Goal: Task Accomplishment & Management: Manage account settings

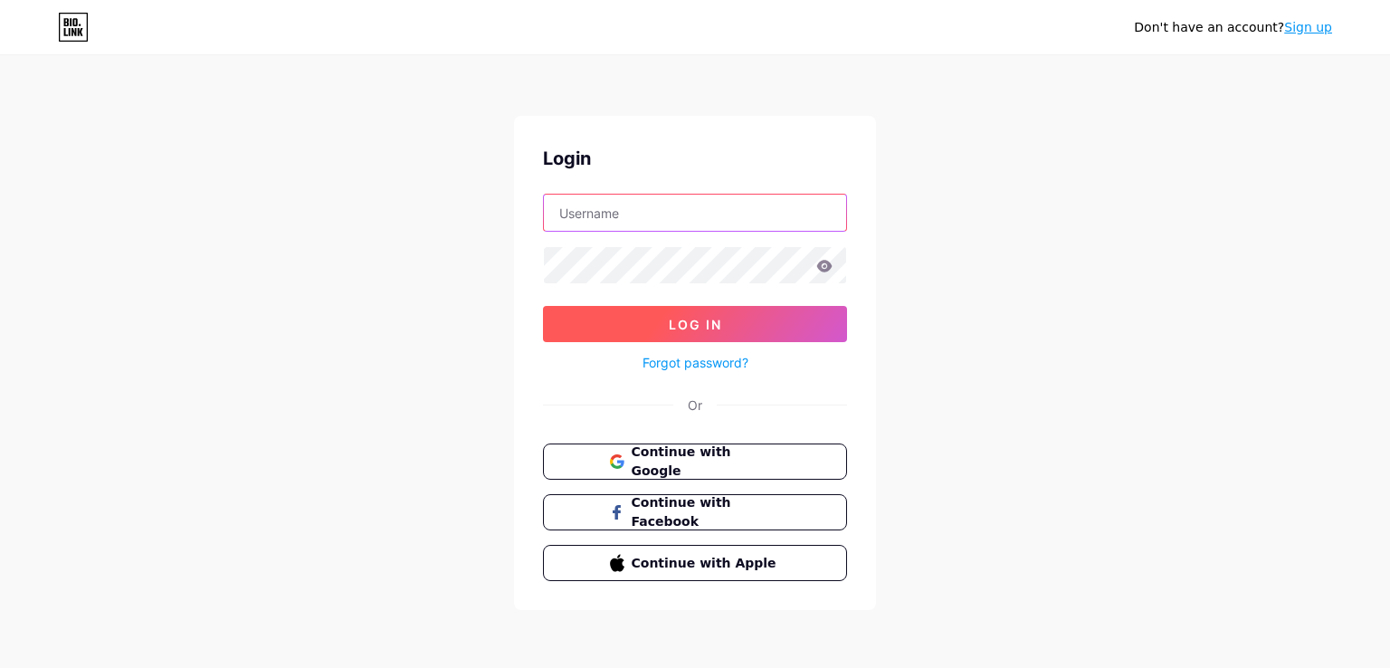
type input "[EMAIL_ADDRESS][DOMAIN_NAME]"
click at [684, 323] on span "Log In" at bounding box center [695, 324] width 53 height 15
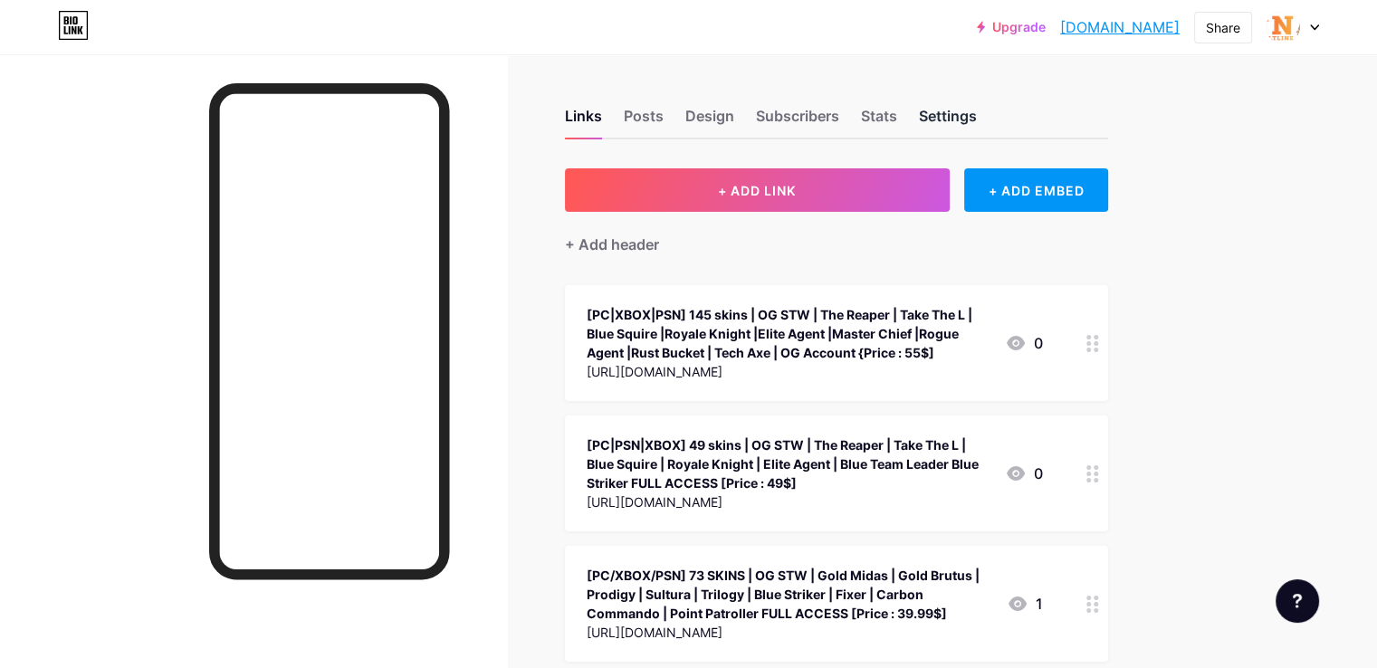
click at [977, 110] on div "Settings" at bounding box center [948, 121] width 58 height 33
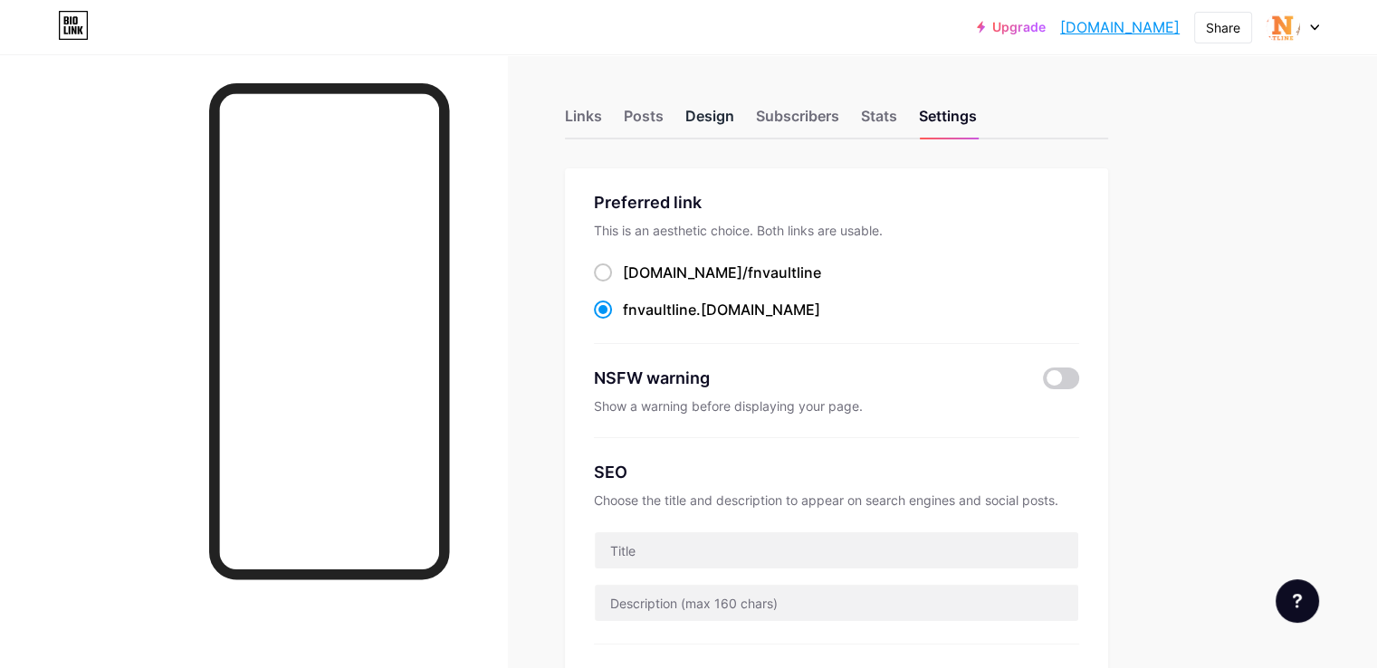
click at [734, 110] on div "Design" at bounding box center [709, 121] width 49 height 33
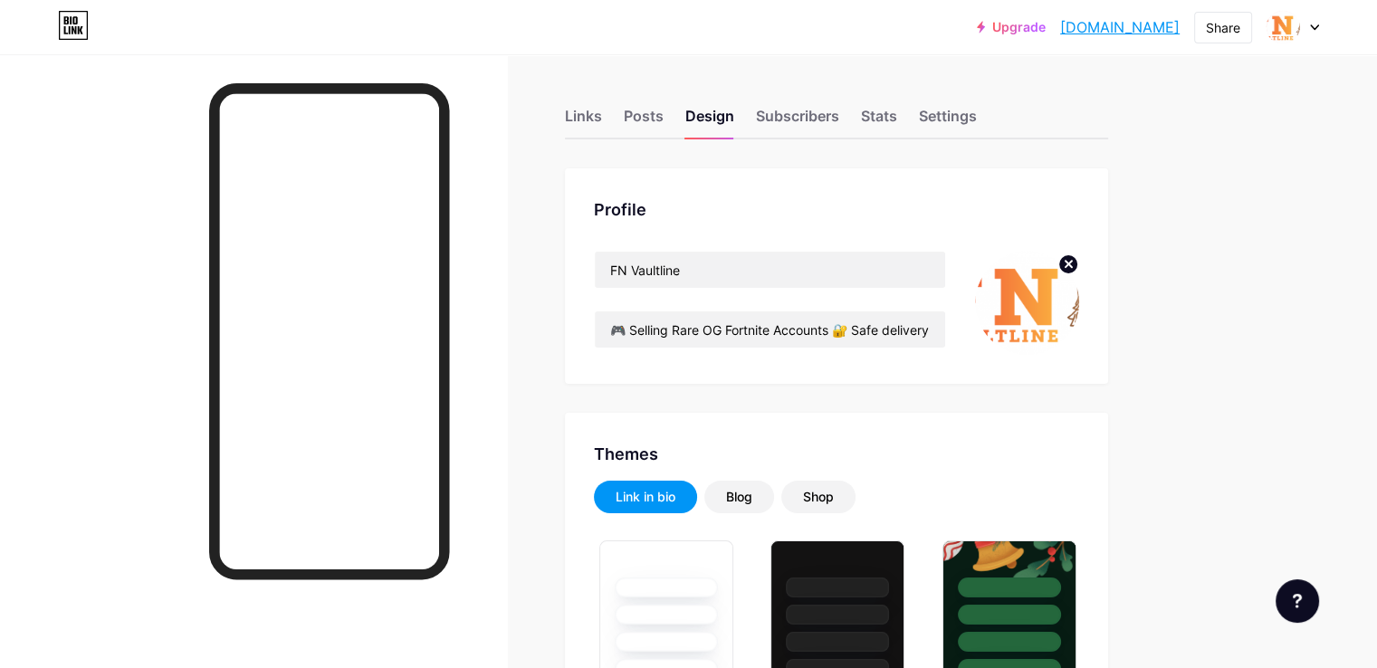
click at [1072, 263] on icon at bounding box center [1068, 264] width 6 height 6
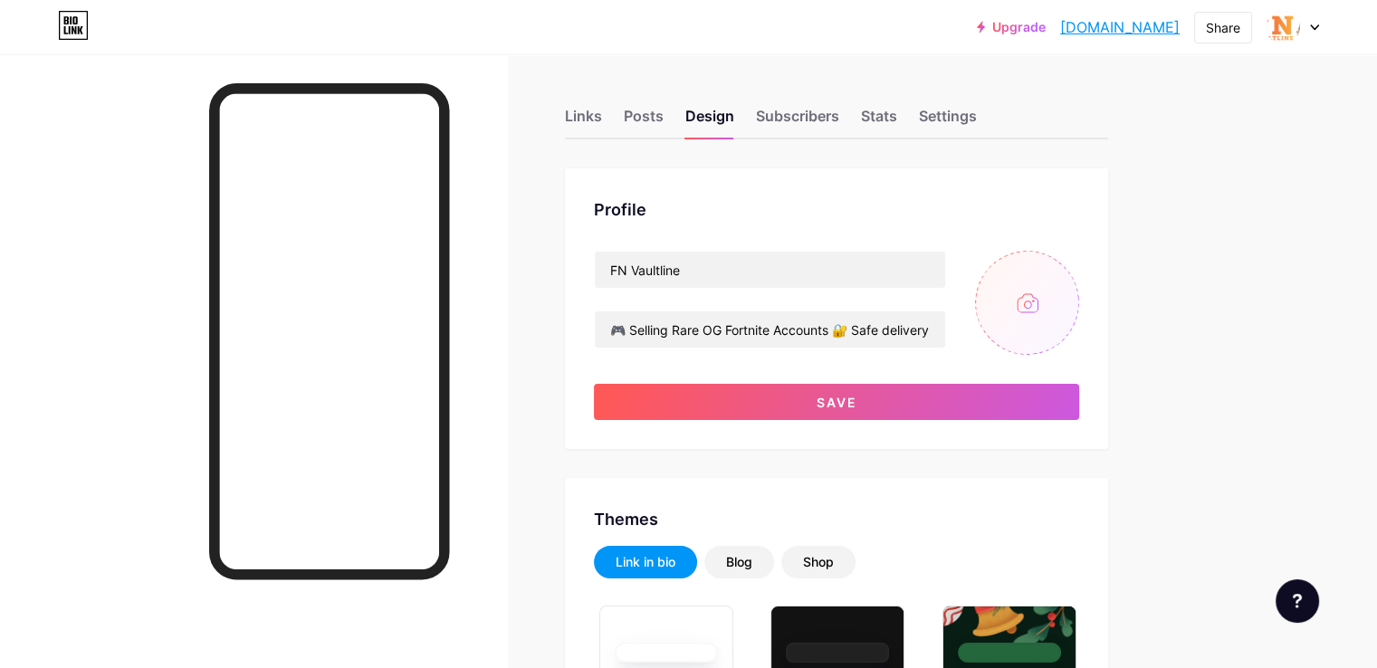
click at [1079, 298] on input "file" at bounding box center [1027, 303] width 104 height 104
type input "C:\fakepath\Creative Logo without Text in Gradient Blues.png"
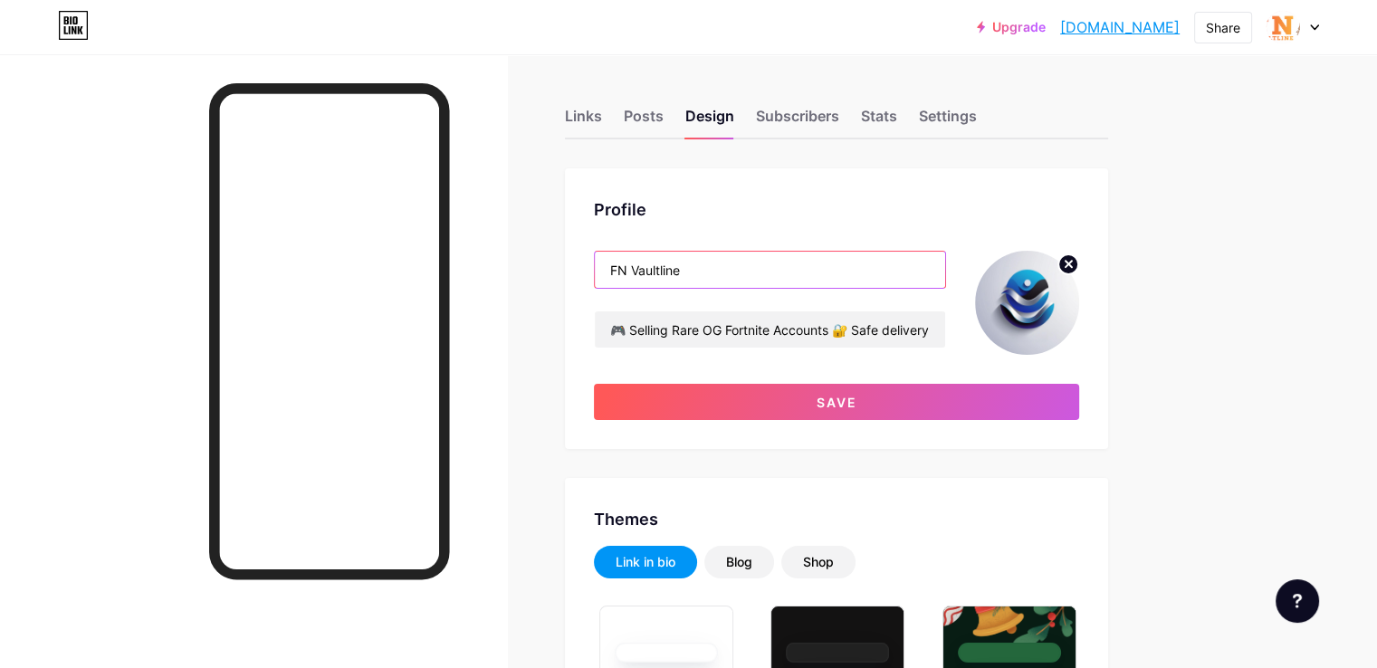
drag, startPoint x: 787, startPoint y: 268, endPoint x: 607, endPoint y: 296, distance: 182.3
type input "DigitEra"
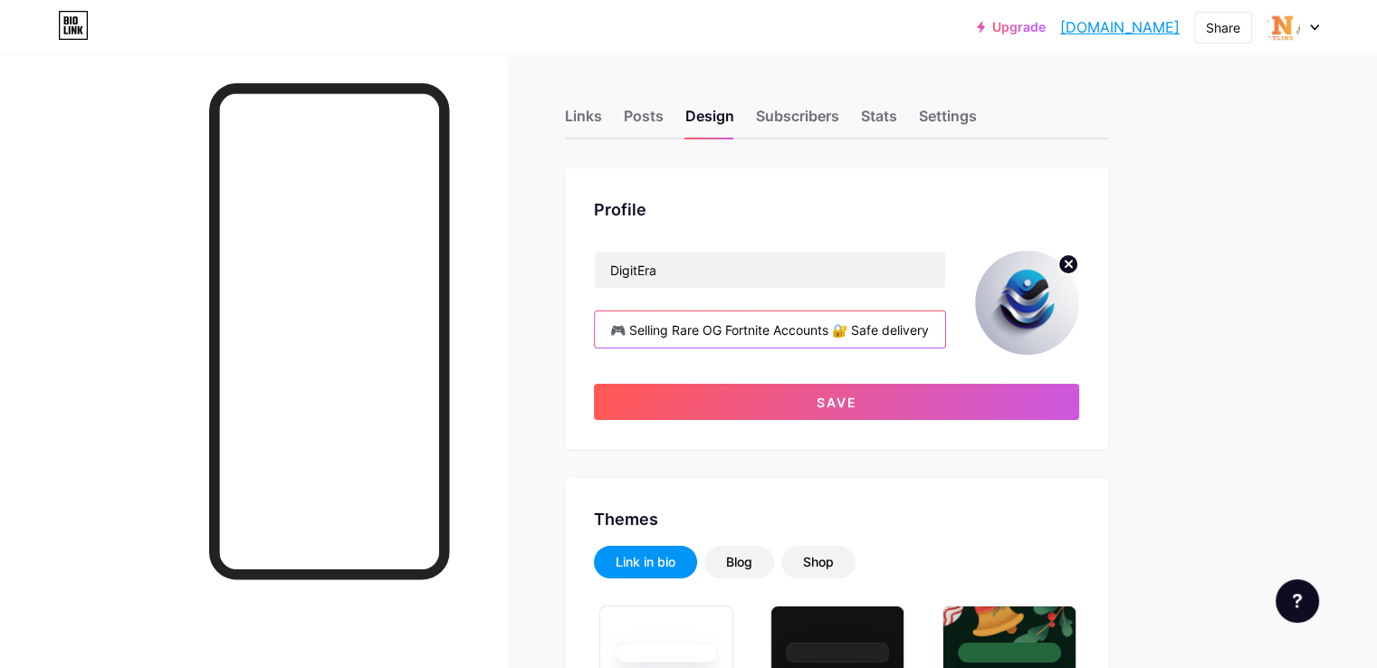
click at [815, 332] on input "🎮 Selling Rare OG Fortnite Accounts 🔐 Safe delivery via reputable marketplace (…" at bounding box center [770, 329] width 350 height 36
click at [815, 332] on input "مرحبا بيك" at bounding box center [770, 329] width 350 height 36
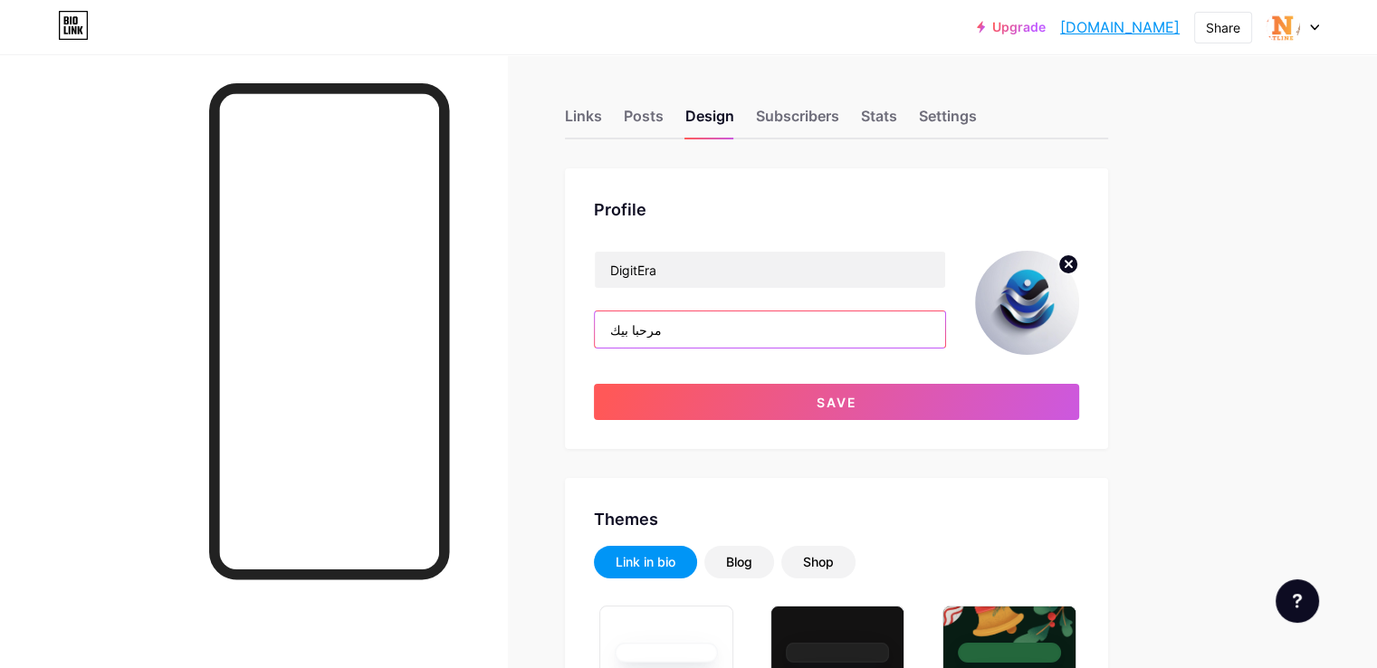
click at [815, 332] on input "مرحبا بيك" at bounding box center [770, 329] width 350 height 36
click at [749, 330] on input "مرحبا بيك, DigitEra تاتوفر ليكوم" at bounding box center [770, 329] width 350 height 36
click at [738, 329] on input "مرحبا بيك, تاتوفر ليكوم" at bounding box center [770, 329] width 350 height 36
type input "مرحبا بيك, دي تاتوفر ليكوم"
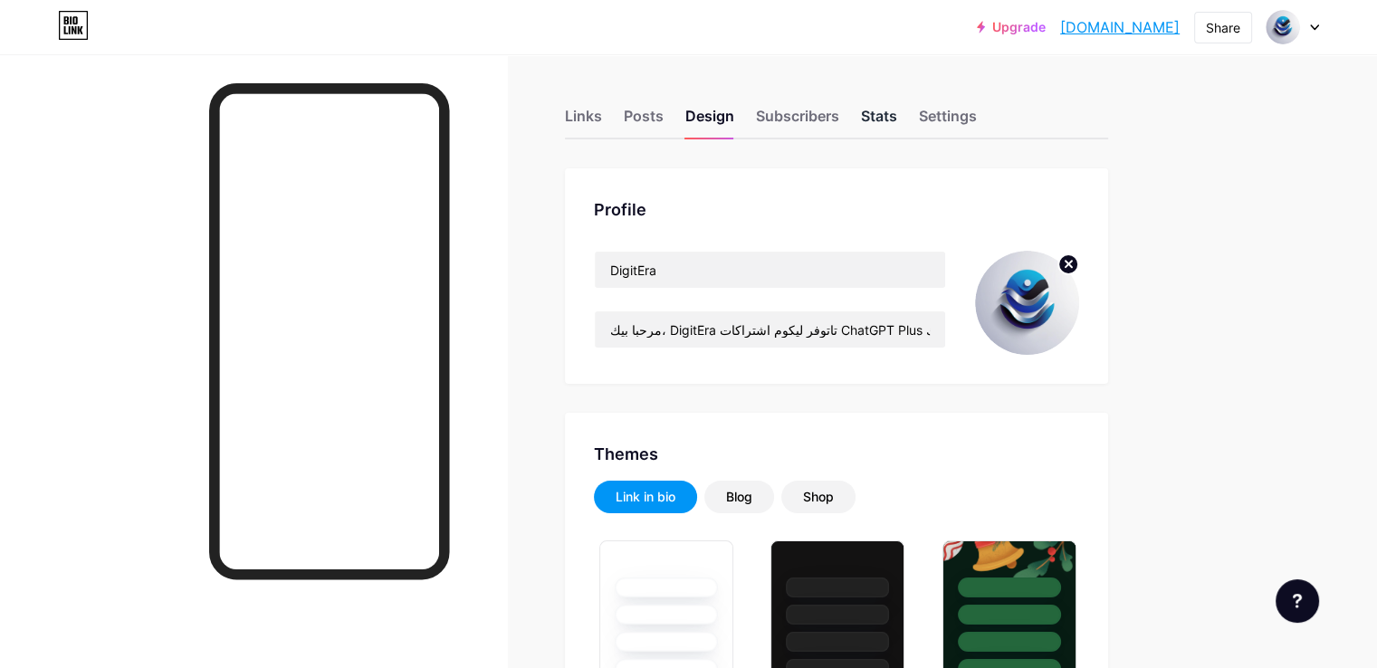
click at [897, 112] on div "Stats" at bounding box center [879, 121] width 36 height 33
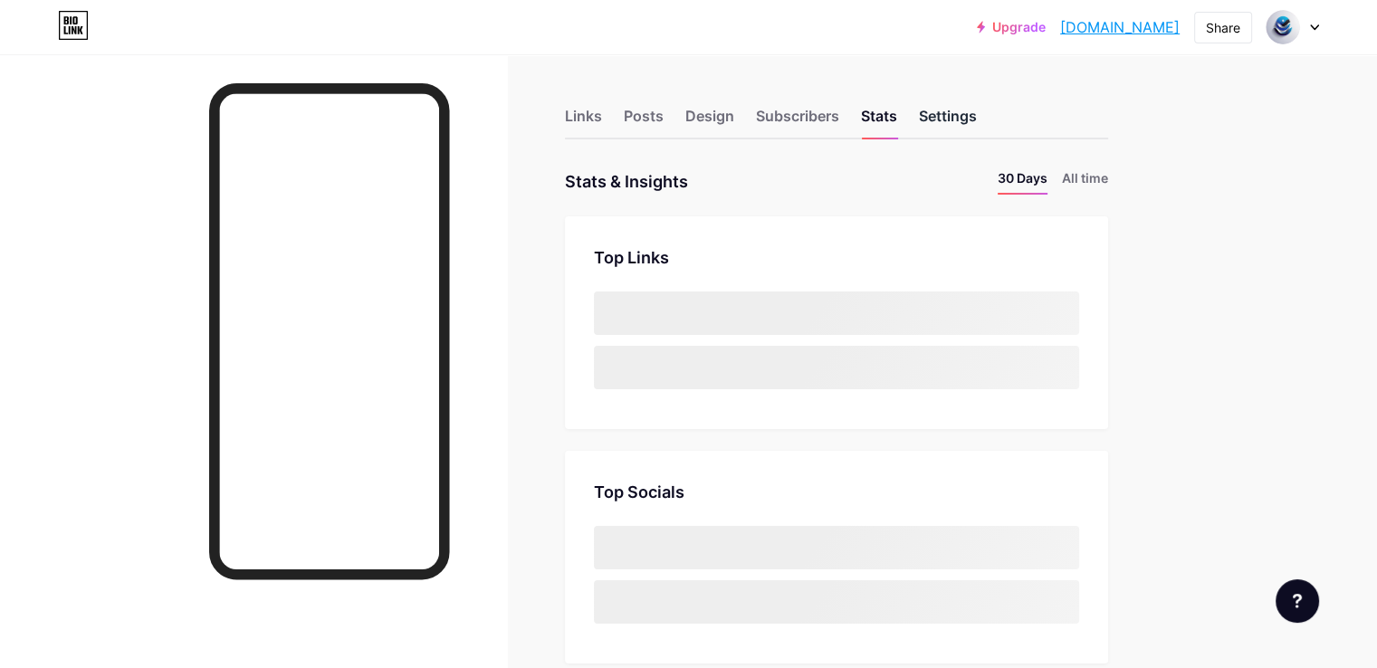
click at [977, 112] on div "Settings" at bounding box center [948, 121] width 58 height 33
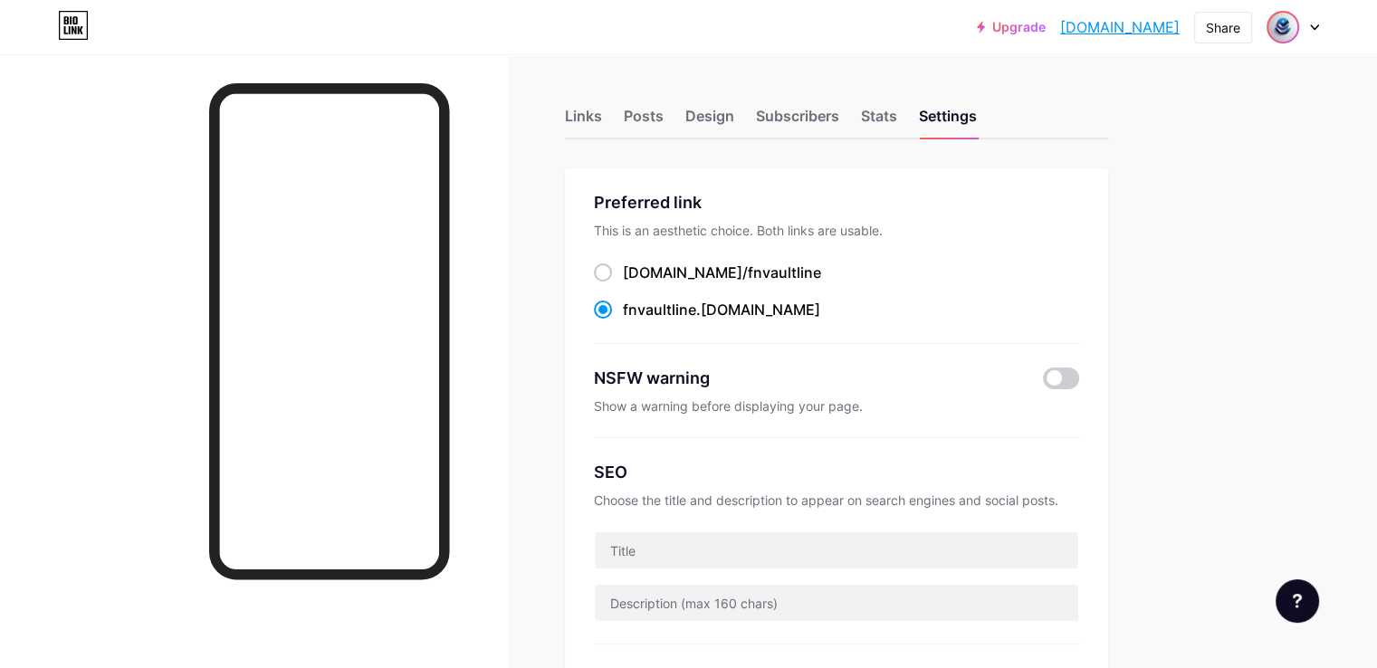
click at [1284, 26] on img at bounding box center [1282, 27] width 29 height 29
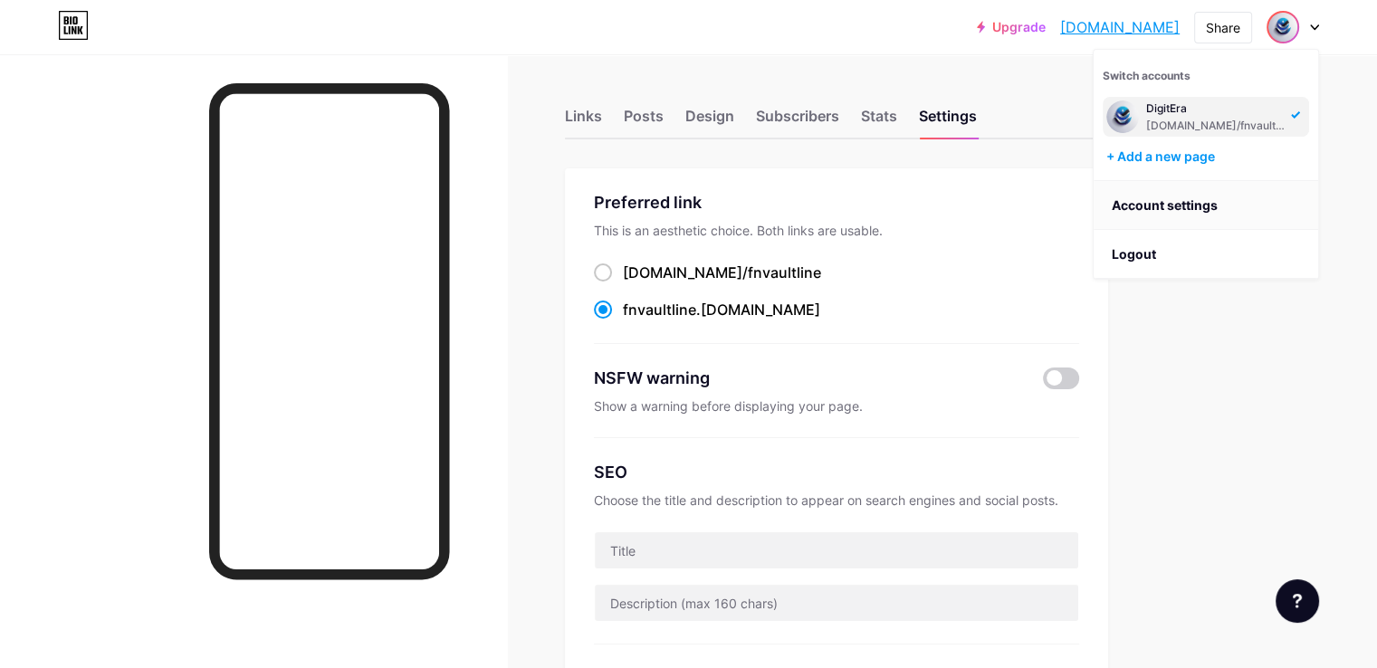
click at [1158, 212] on link "Account settings" at bounding box center [1205, 205] width 224 height 49
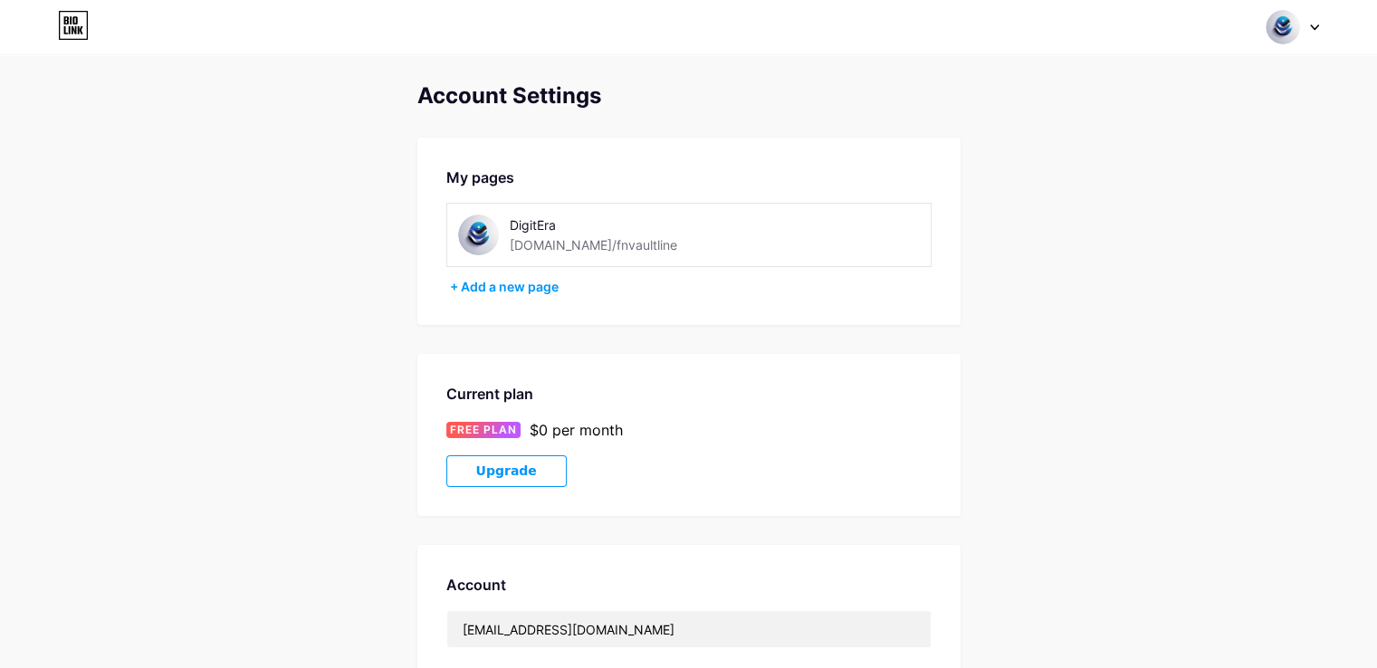
click at [531, 232] on div "DigitEra" at bounding box center [617, 224] width 214 height 19
click at [521, 287] on div "+ Add a new page" at bounding box center [691, 287] width 482 height 18
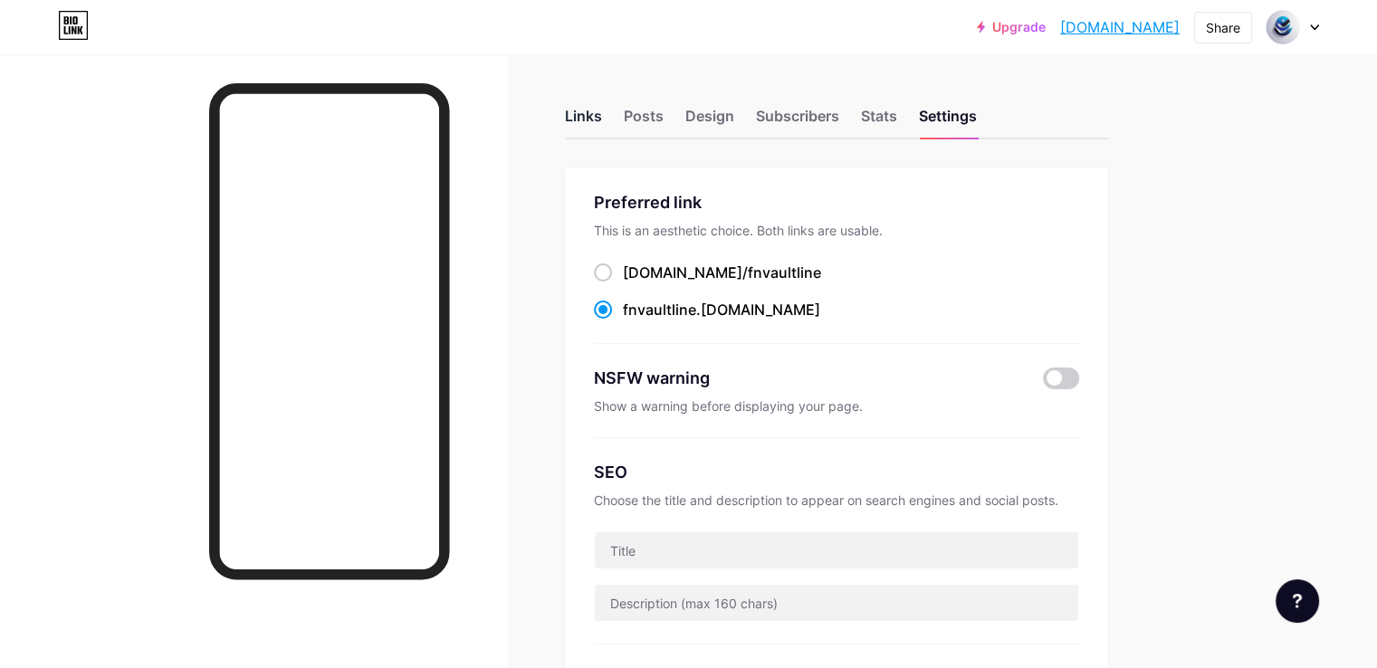
click at [602, 115] on div "Links" at bounding box center [583, 121] width 37 height 33
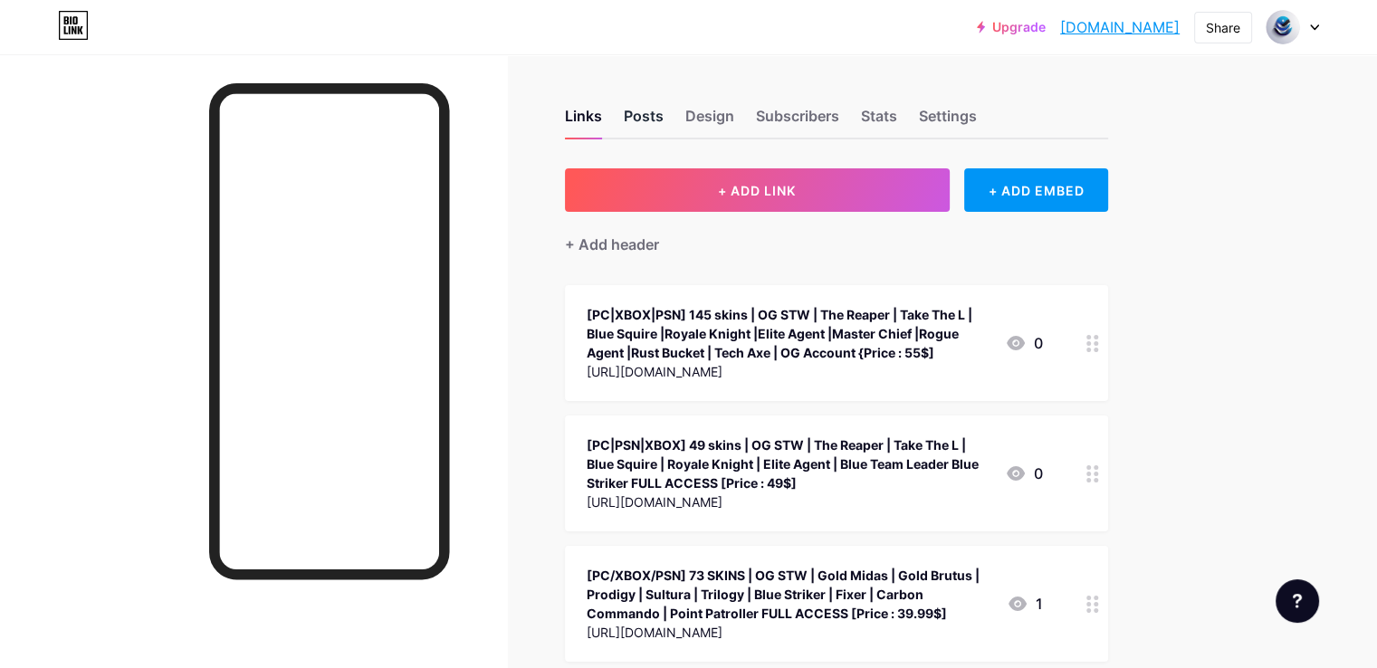
click at [663, 116] on div "Posts" at bounding box center [644, 121] width 40 height 33
click at [602, 119] on div "Links" at bounding box center [583, 121] width 37 height 33
click at [663, 113] on div "Posts" at bounding box center [644, 121] width 40 height 33
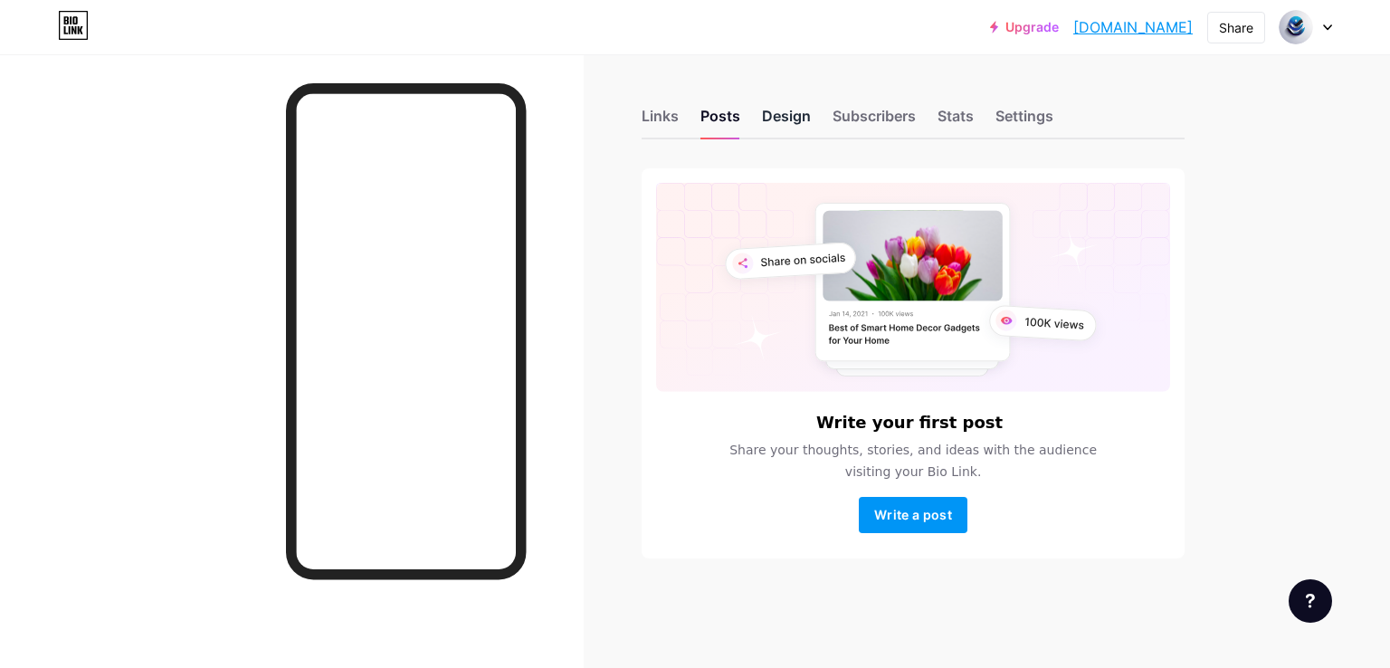
click at [772, 117] on div "Design" at bounding box center [786, 121] width 49 height 33
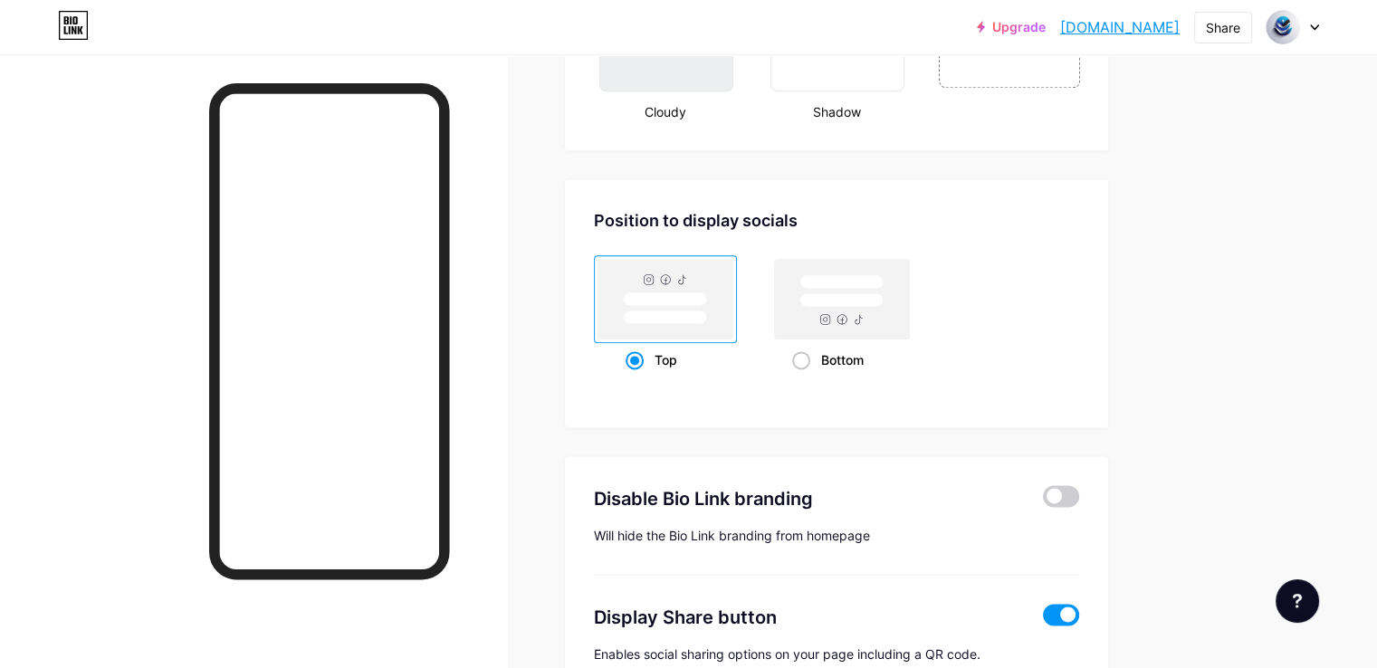
scroll to position [2134, 0]
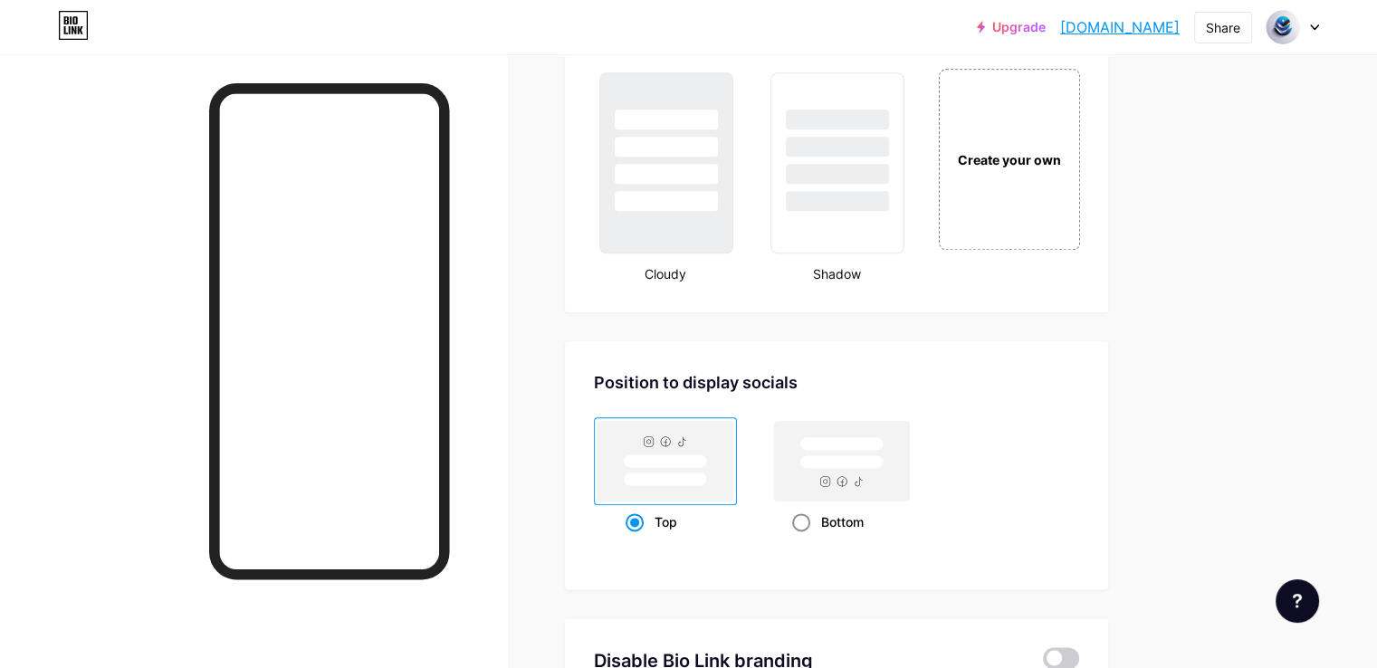
click at [810, 513] on span at bounding box center [801, 522] width 18 height 18
click at [804, 539] on input "Bottom" at bounding box center [798, 545] width 12 height 12
radio input "true"
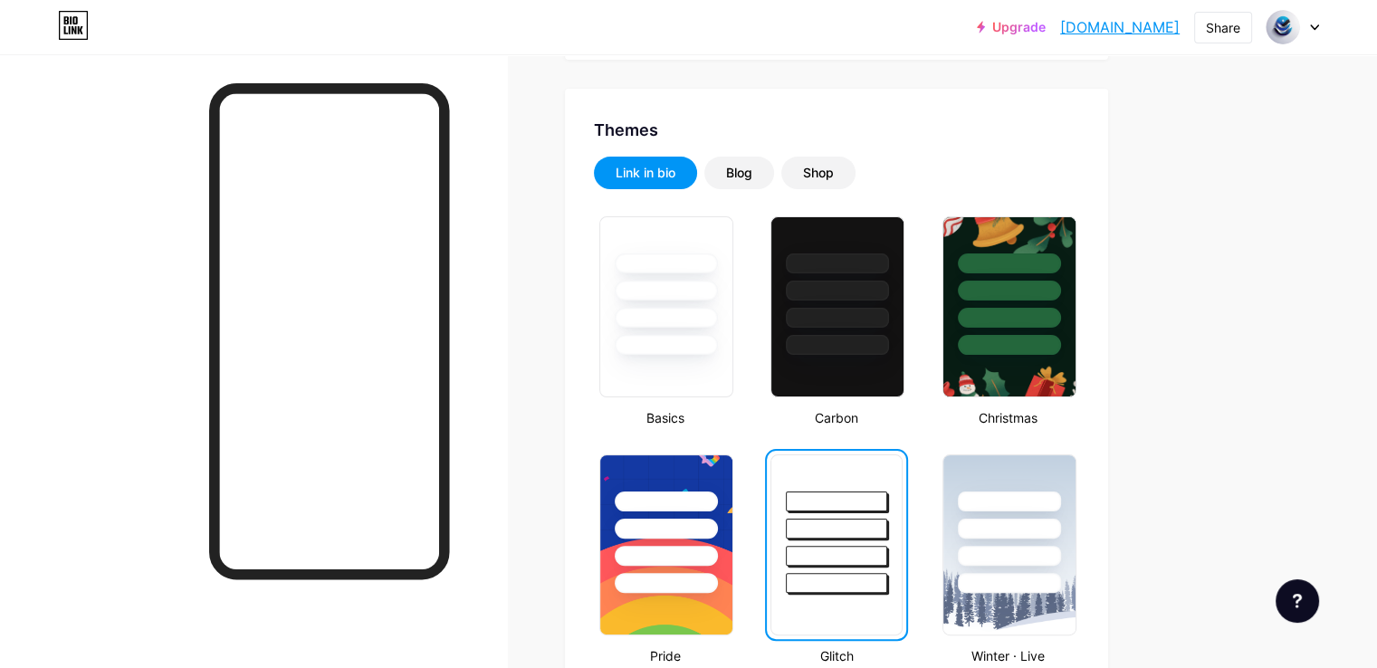
scroll to position [0, 0]
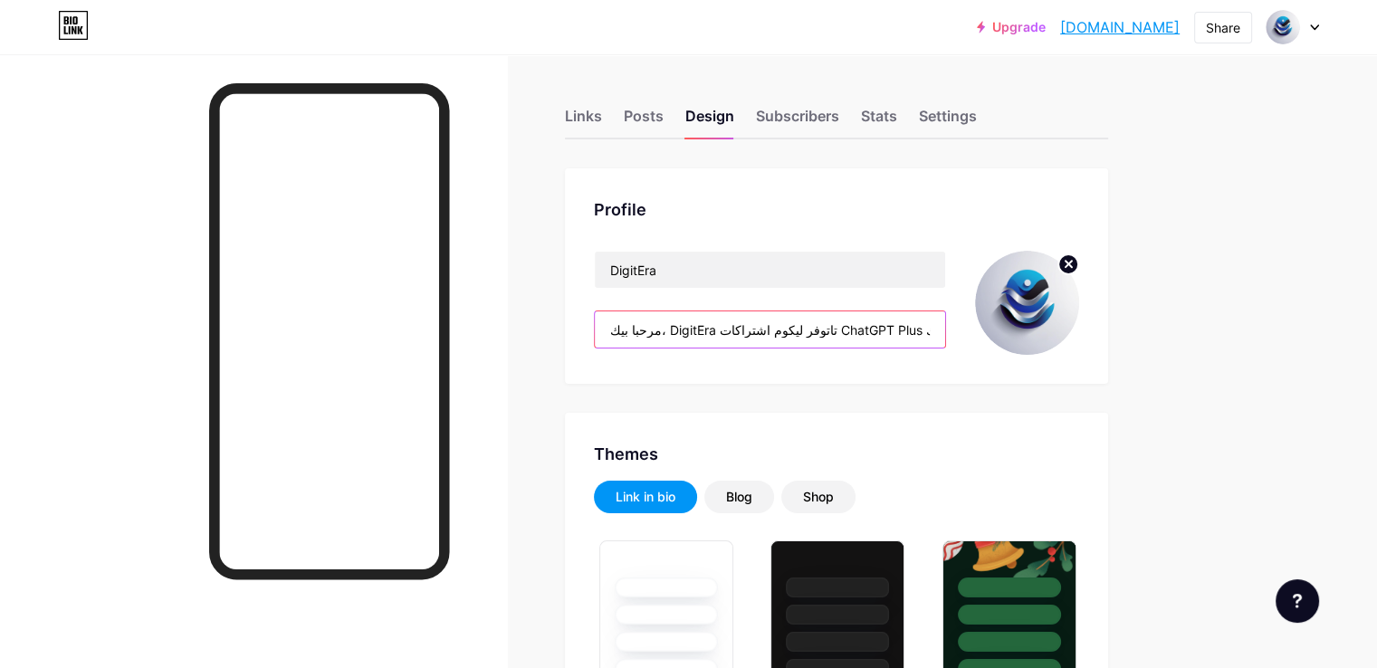
click at [816, 330] on input "مرحبا بيك، DigitEra تاتوفر ليكوم اشتراكات ChatGPT Plus عالية الجودة، بدون انقطا…" at bounding box center [770, 329] width 350 height 36
click at [602, 123] on div "Links" at bounding box center [583, 121] width 37 height 33
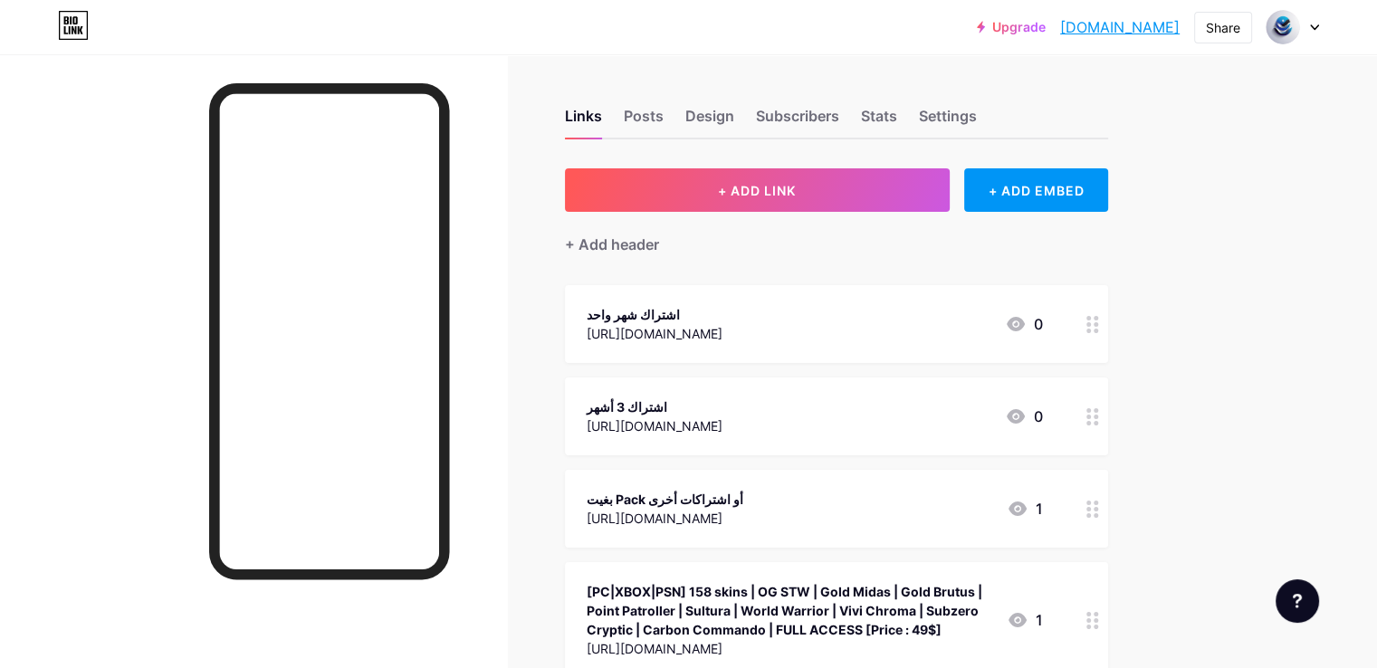
click at [705, 305] on div "اشتراك شهر واحد" at bounding box center [655, 314] width 136 height 19
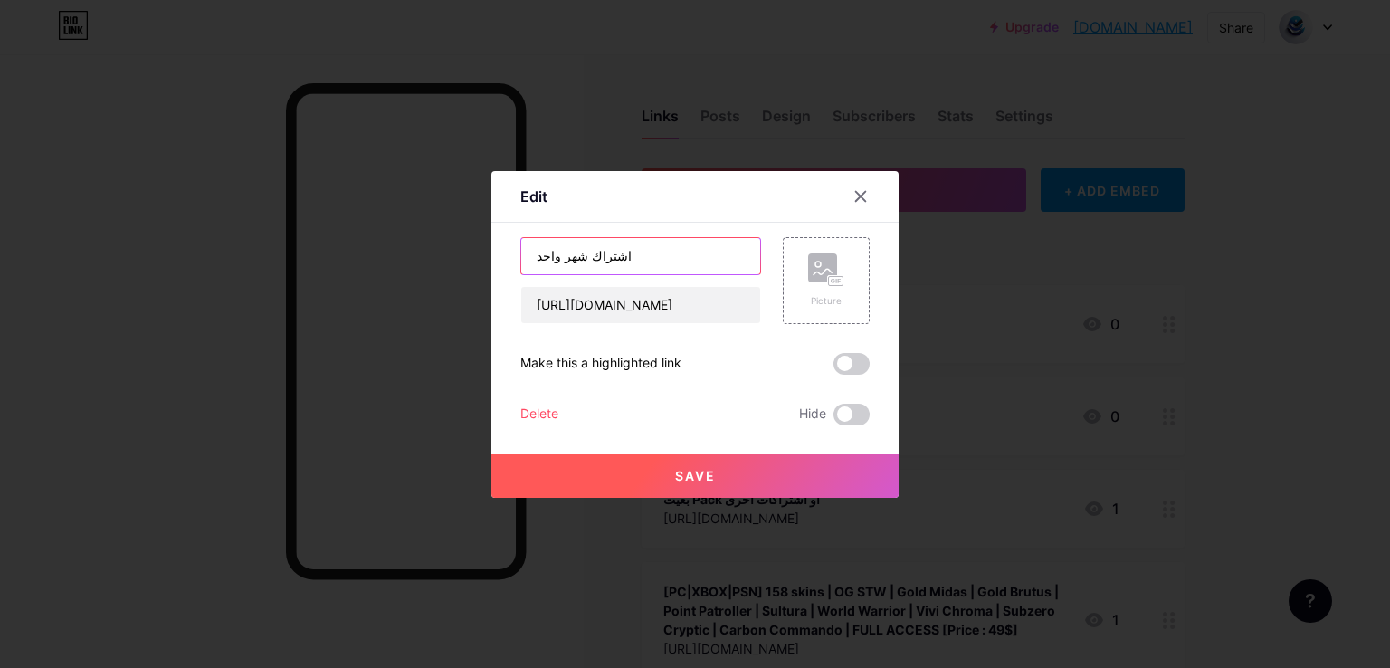
click at [624, 259] on input "اشتراك شهر واحد" at bounding box center [640, 256] width 239 height 36
click at [854, 197] on icon at bounding box center [861, 196] width 14 height 14
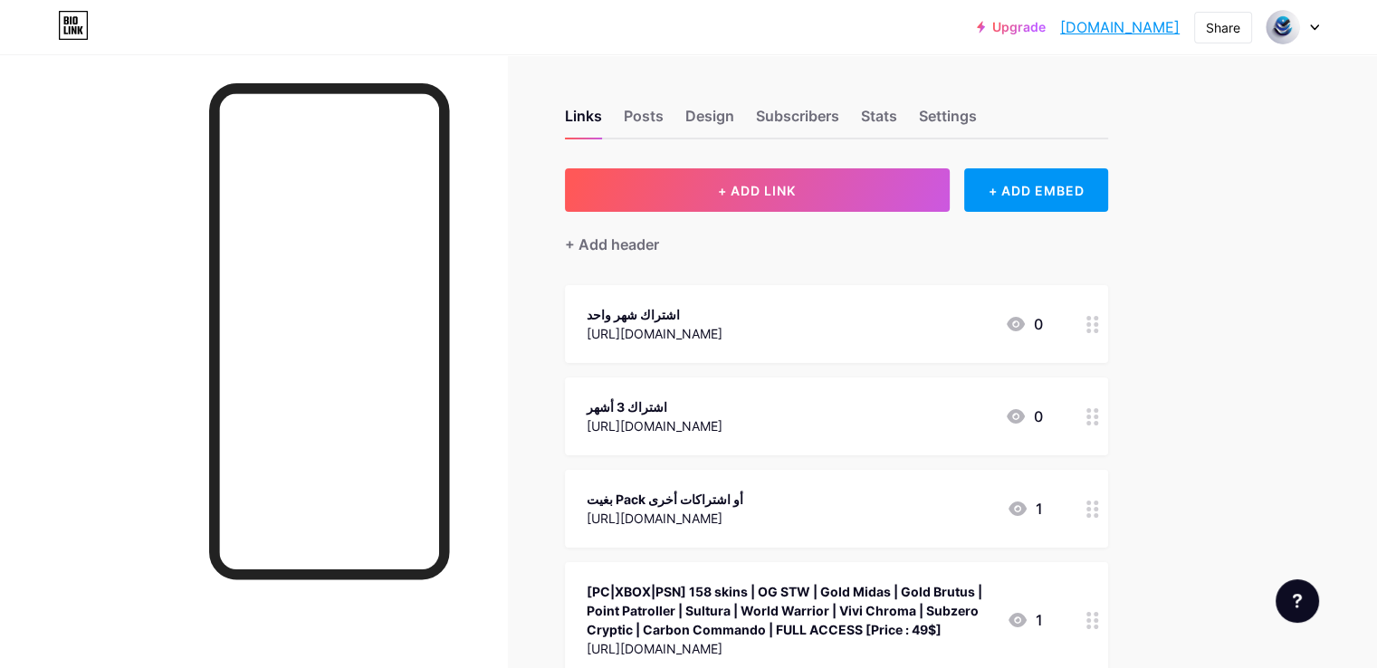
click at [793, 391] on div "اشتراك 3 أشهر https://www.eldorado.gg/fortnite-accounts-for-sale/oa/471742ef-d5…" at bounding box center [836, 416] width 543 height 78
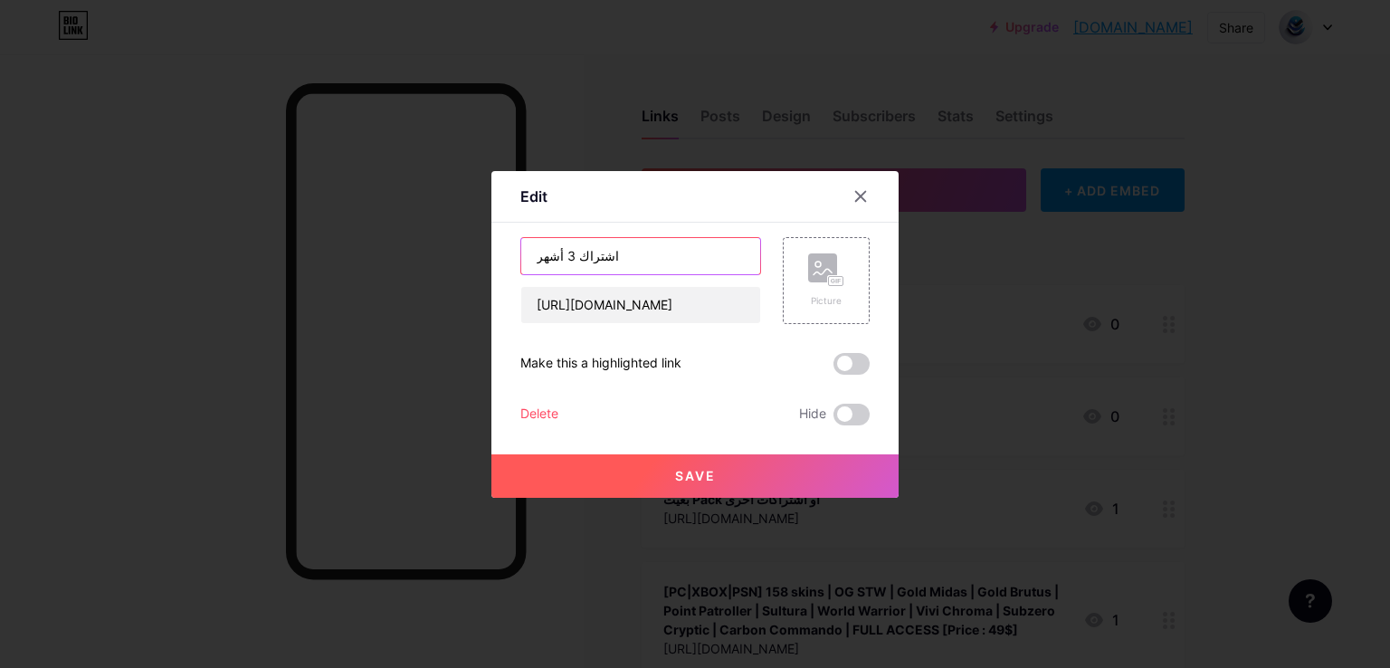
click at [584, 251] on input "اشتراك 3 أشهر" at bounding box center [640, 256] width 239 height 36
click at [1016, 339] on div at bounding box center [695, 334] width 1390 height 668
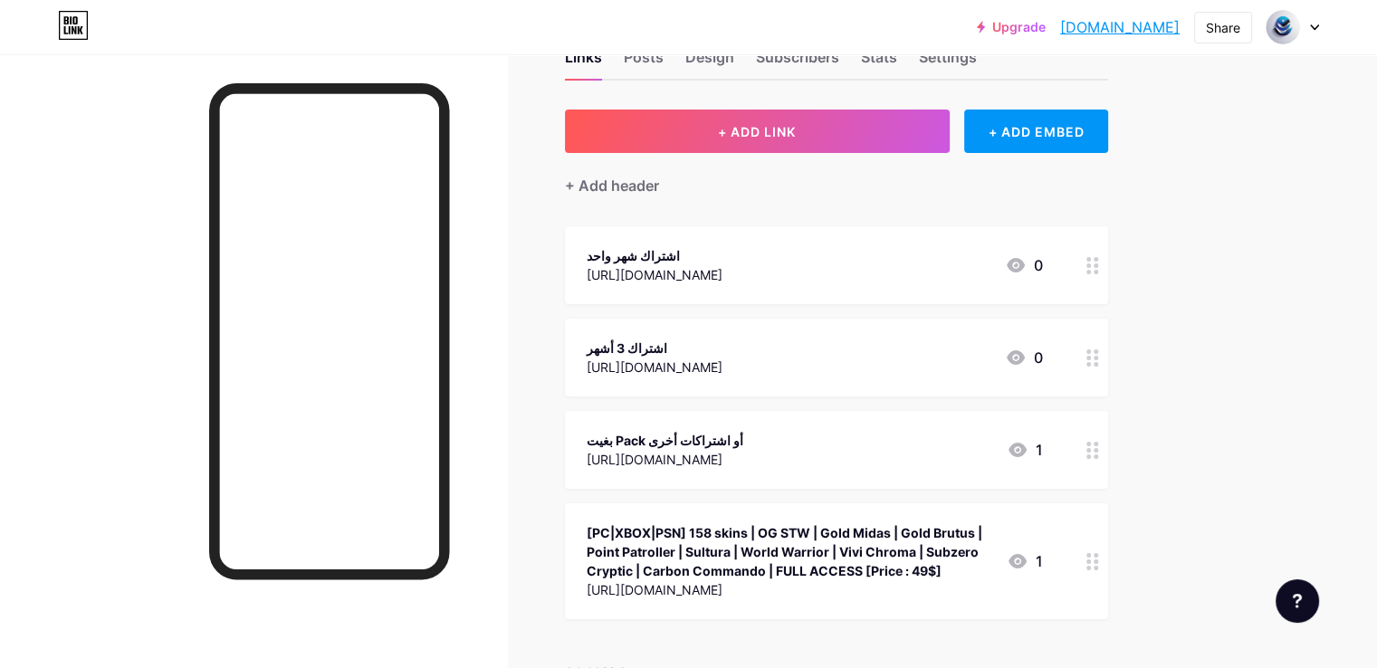
scroll to position [91, 0]
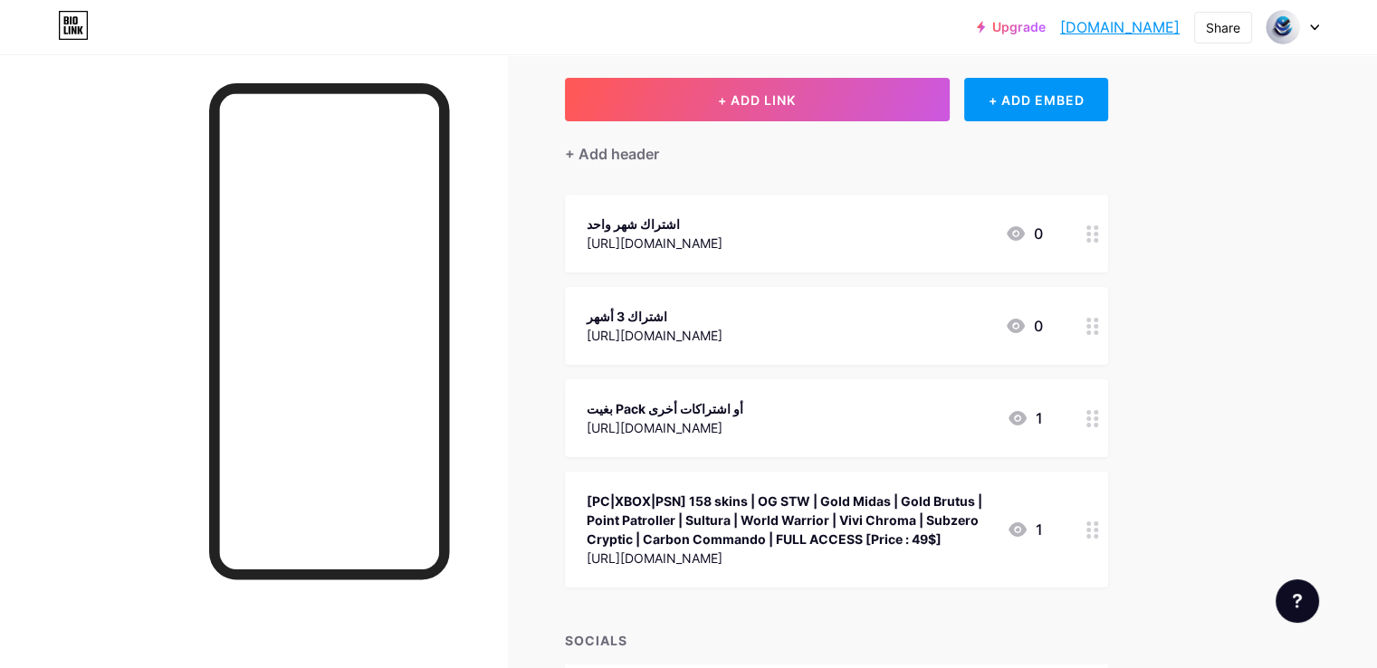
click at [743, 403] on div "بغيت Pack أو اشتراكات أخرى" at bounding box center [665, 408] width 157 height 19
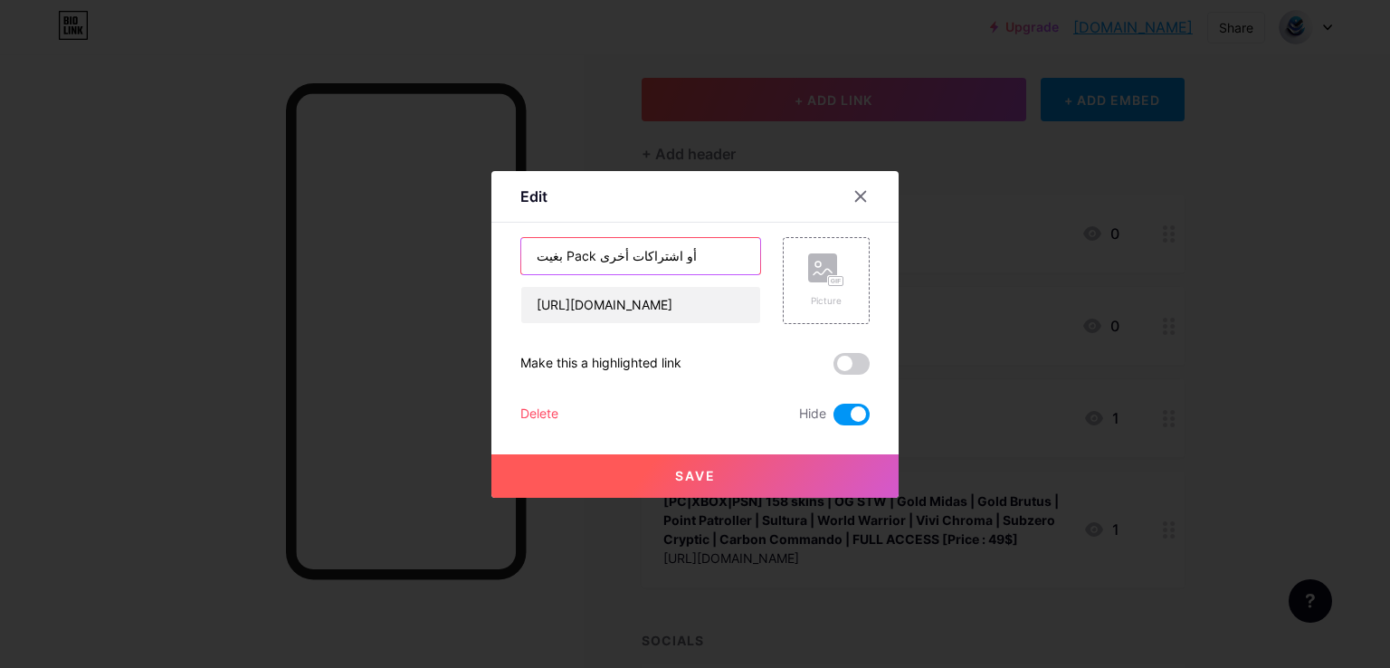
click at [579, 250] on input "بغيت Pack أو اشتراكات أخرى" at bounding box center [640, 256] width 239 height 36
drag, startPoint x: 677, startPoint y: 595, endPoint x: 638, endPoint y: 646, distance: 64.6
click at [677, 596] on div at bounding box center [695, 334] width 1390 height 668
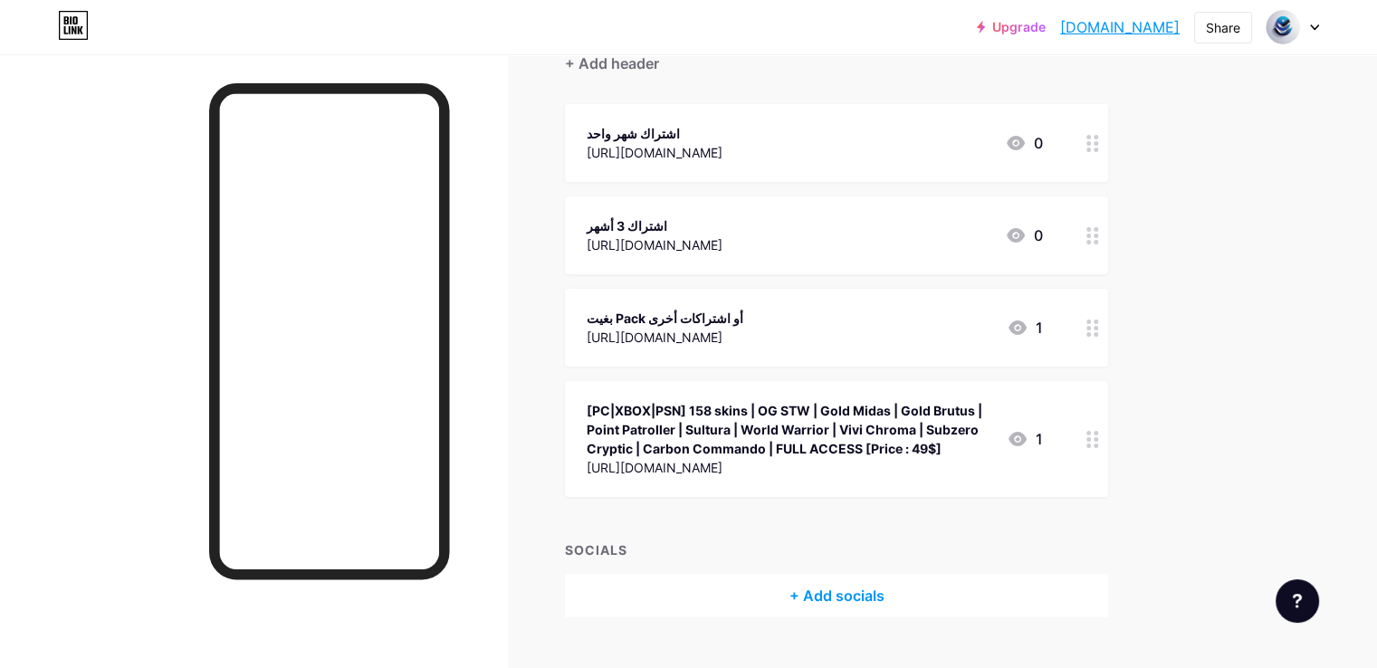
scroll to position [0, 0]
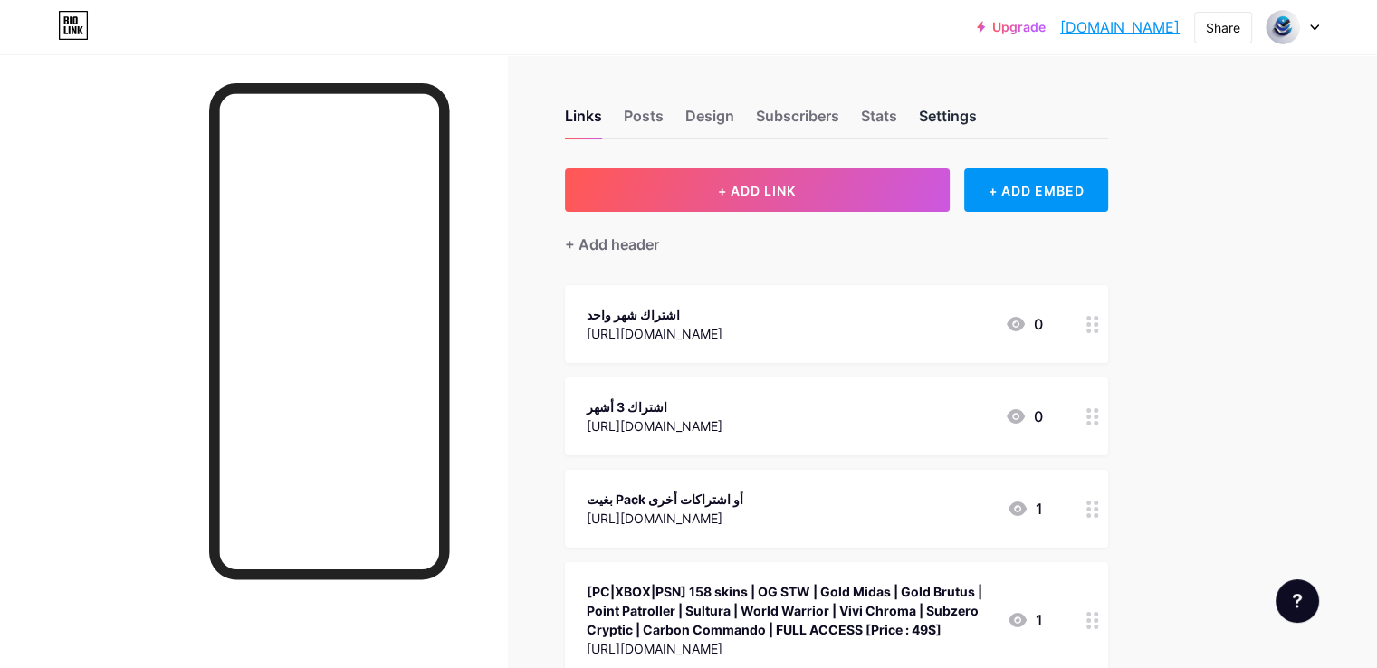
click at [977, 115] on div "Settings" at bounding box center [948, 121] width 58 height 33
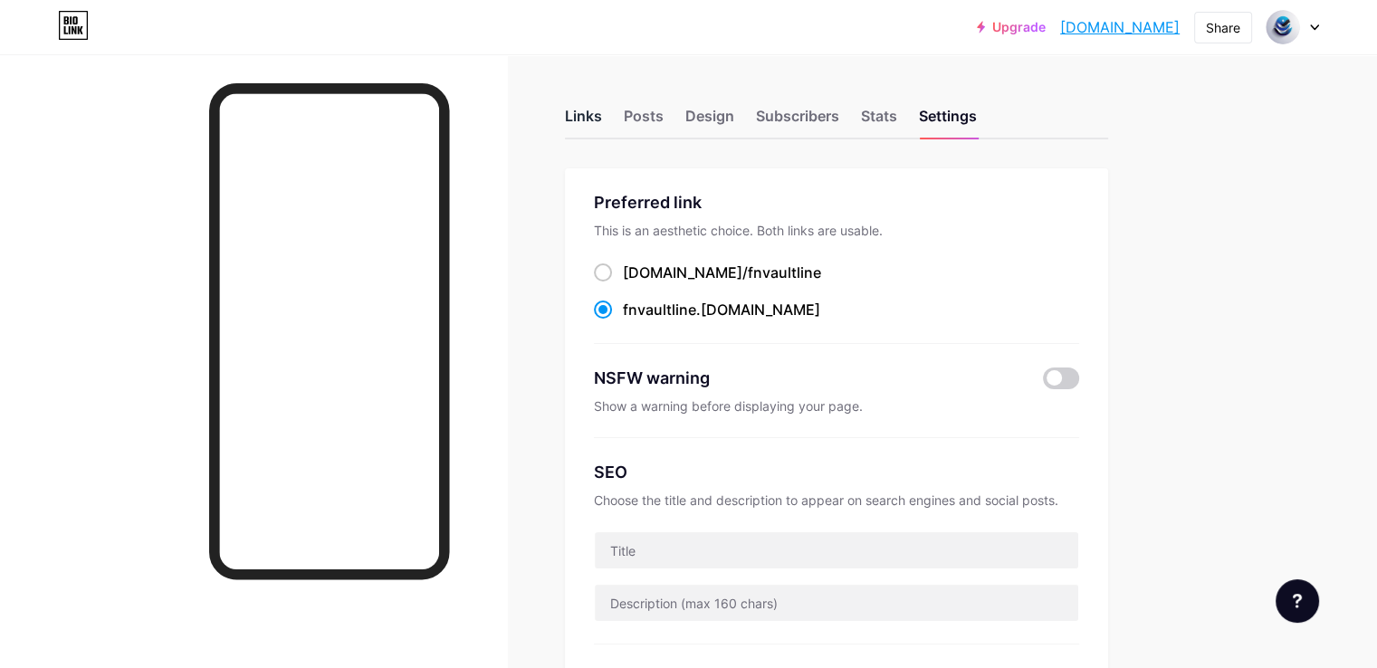
click at [602, 115] on div "Links" at bounding box center [583, 121] width 37 height 33
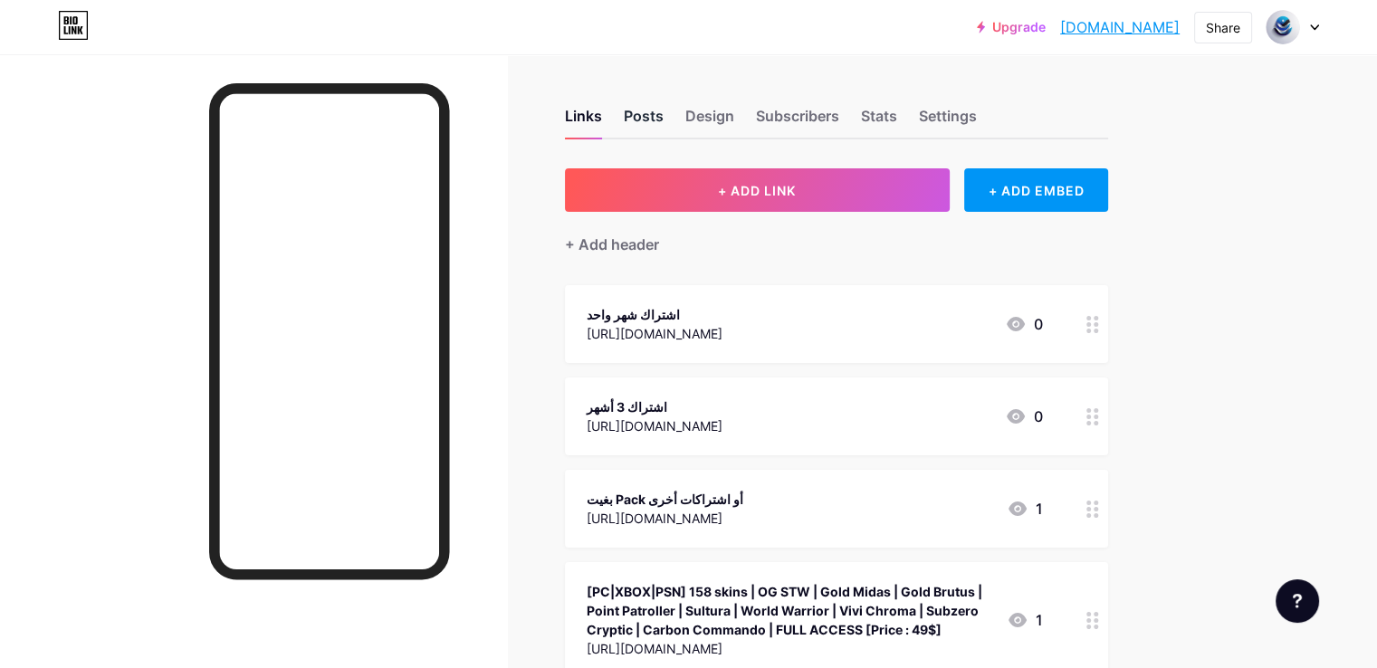
click at [663, 128] on div "Posts" at bounding box center [644, 121] width 40 height 33
click at [734, 119] on div "Design" at bounding box center [709, 121] width 49 height 33
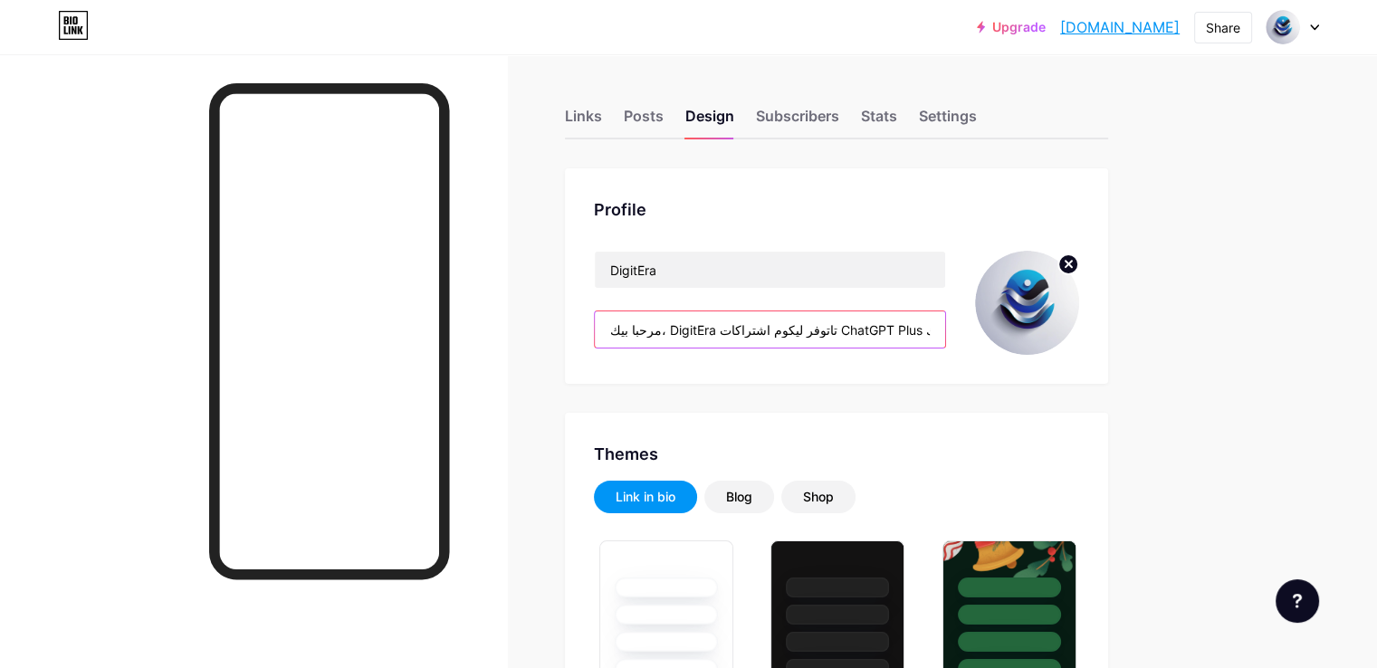
click at [714, 332] on input "مرحبا بيك، DigitEra تاتوفر ليكوم اشتراكات ChatGPT Plus عالية الجودة، بدون انقطا…" at bounding box center [770, 329] width 350 height 36
click at [602, 113] on div "Links" at bounding box center [583, 121] width 37 height 33
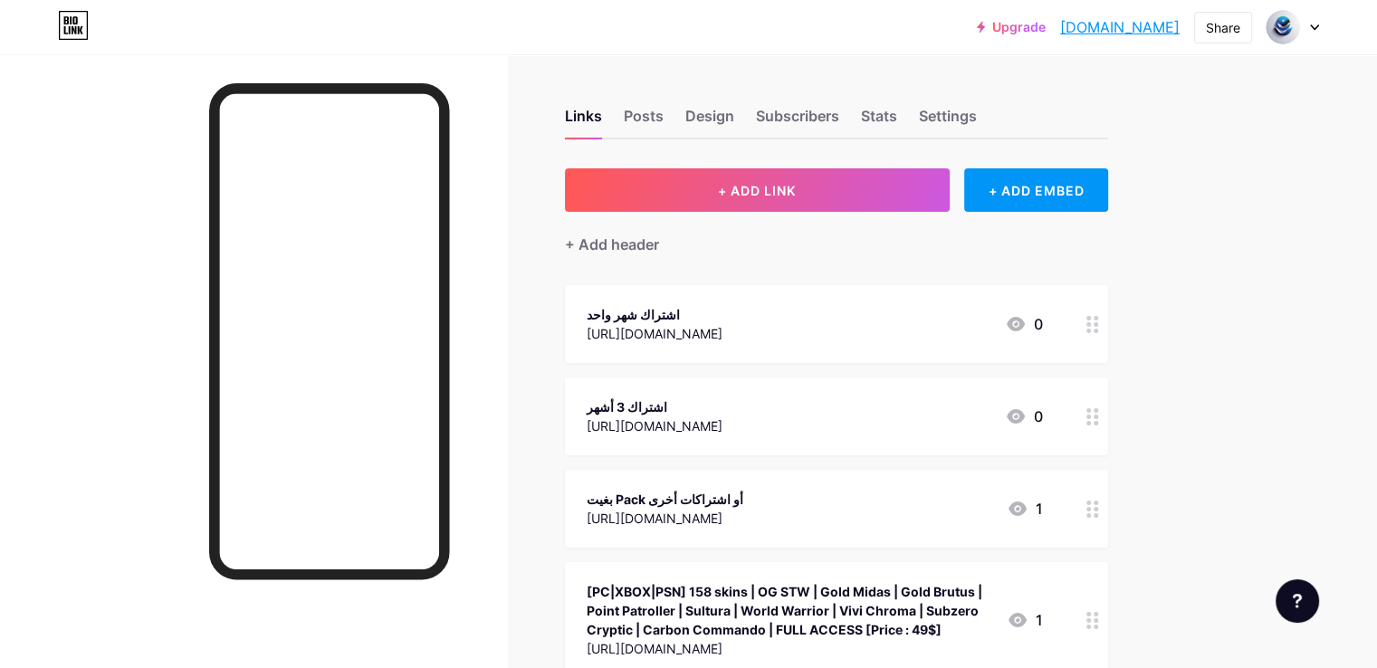
click at [701, 312] on div "اشتراك شهر واحد" at bounding box center [655, 314] width 136 height 19
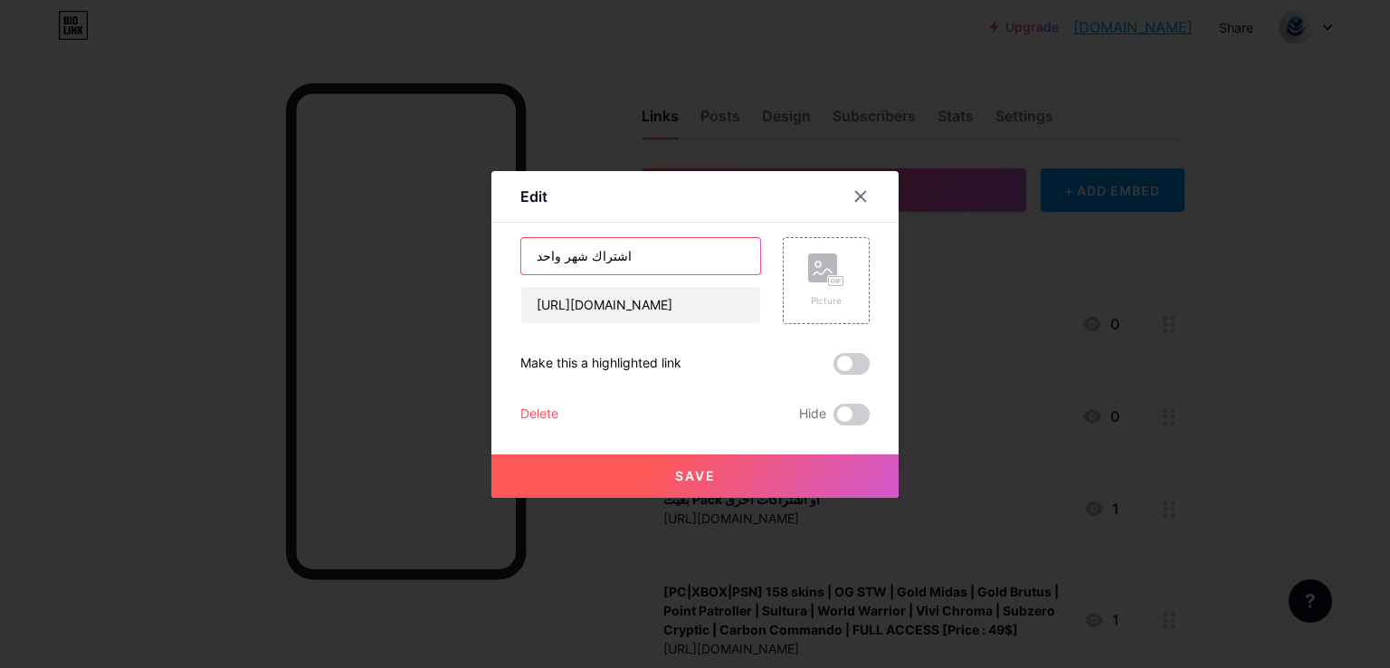
click at [612, 262] on input "اشتراك شهر واحد" at bounding box center [640, 256] width 239 height 36
click at [947, 295] on div at bounding box center [695, 334] width 1390 height 668
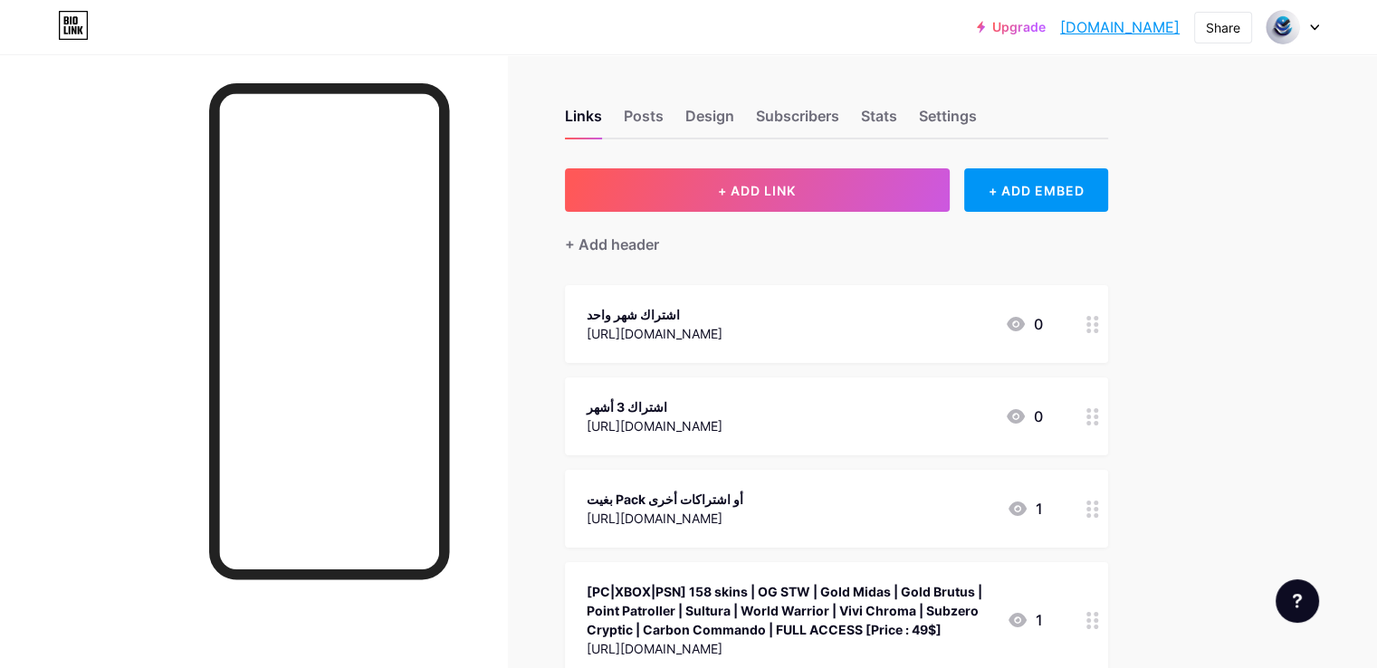
click at [722, 403] on div "اشتراك 3 أشهر" at bounding box center [655, 406] width 136 height 19
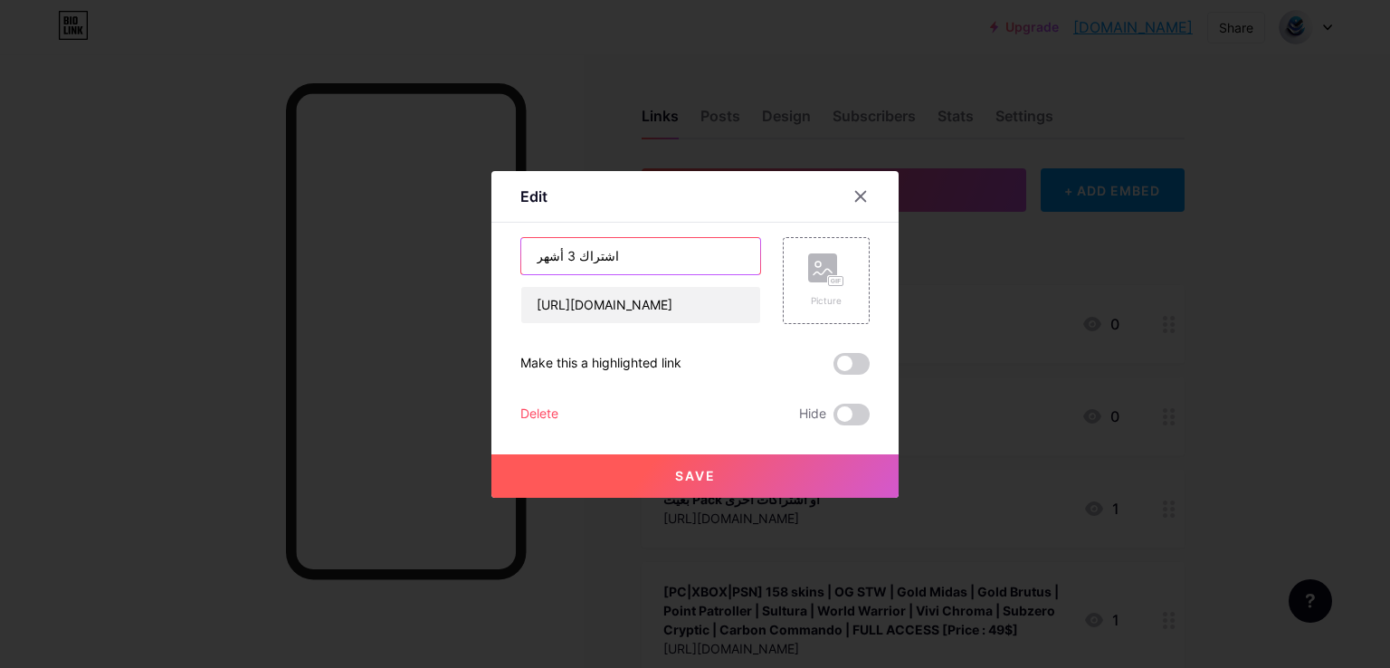
click at [568, 248] on input "اشتراك 3 أشهر" at bounding box center [640, 256] width 239 height 36
click at [861, 199] on icon at bounding box center [861, 196] width 14 height 14
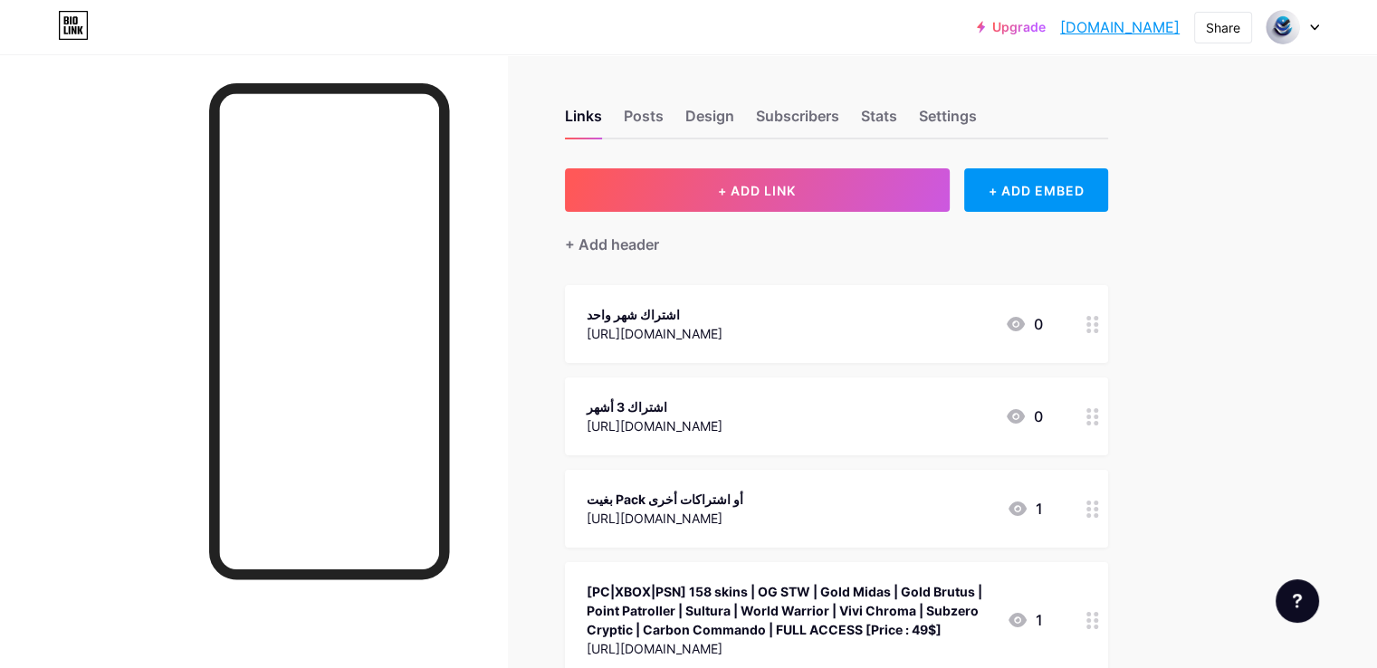
click at [743, 503] on div "بغيت Pack أو اشتراكات أخرى" at bounding box center [665, 499] width 157 height 19
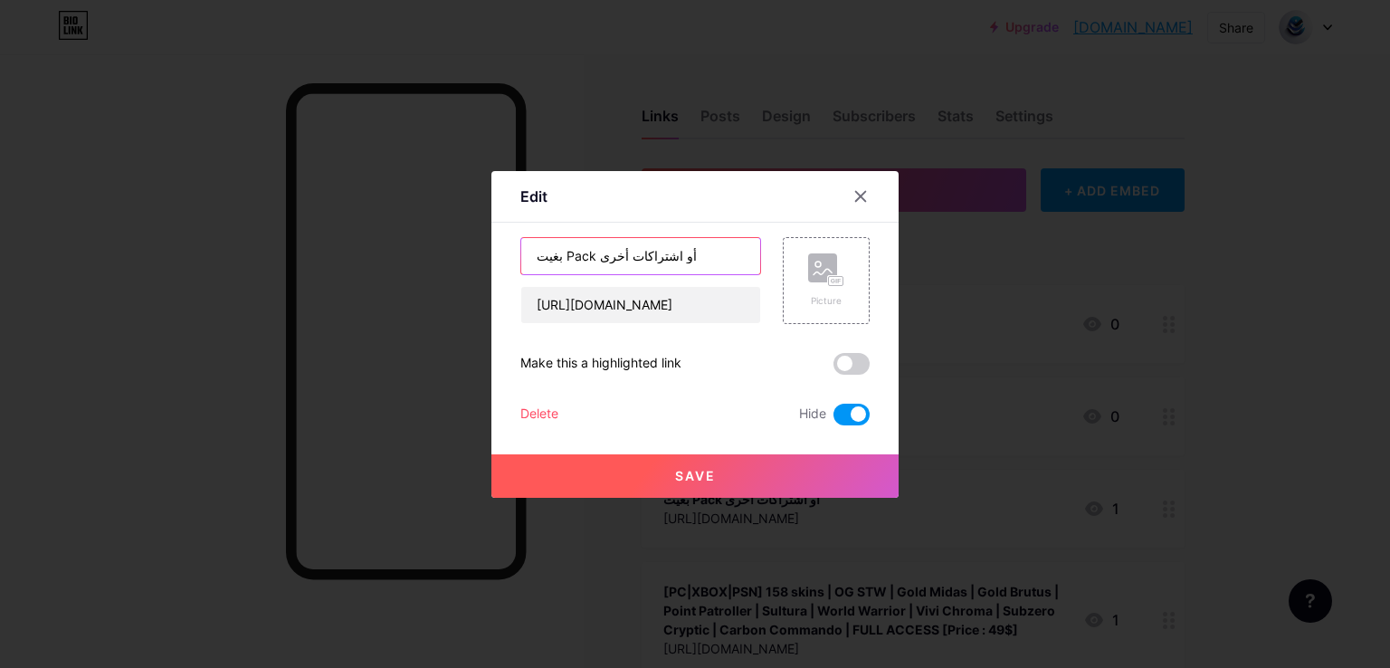
click at [590, 253] on input "بغيت Pack أو اشتراكات أخرى" at bounding box center [640, 256] width 239 height 36
